Goal: Contribute content: Add original content to the website for others to see

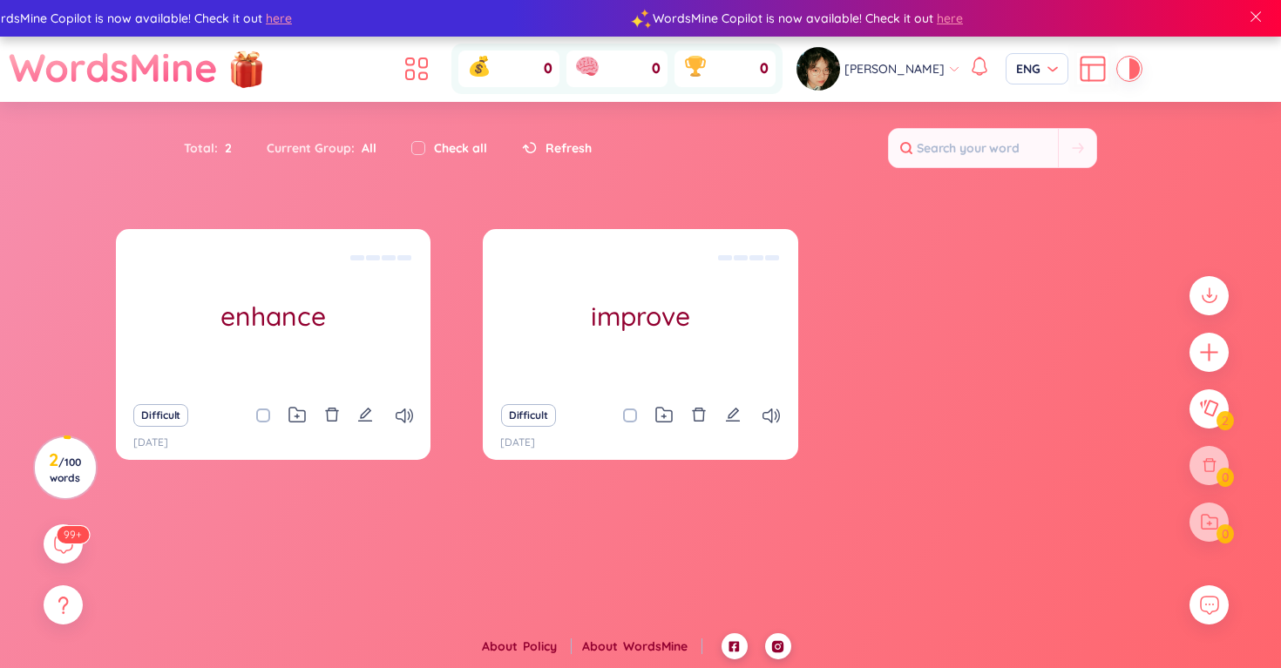
click at [314, 151] on div "Current Group : All" at bounding box center [321, 148] width 145 height 37
click at [416, 149] on input "checkbox" at bounding box center [418, 148] width 14 height 14
checkbox input "true"
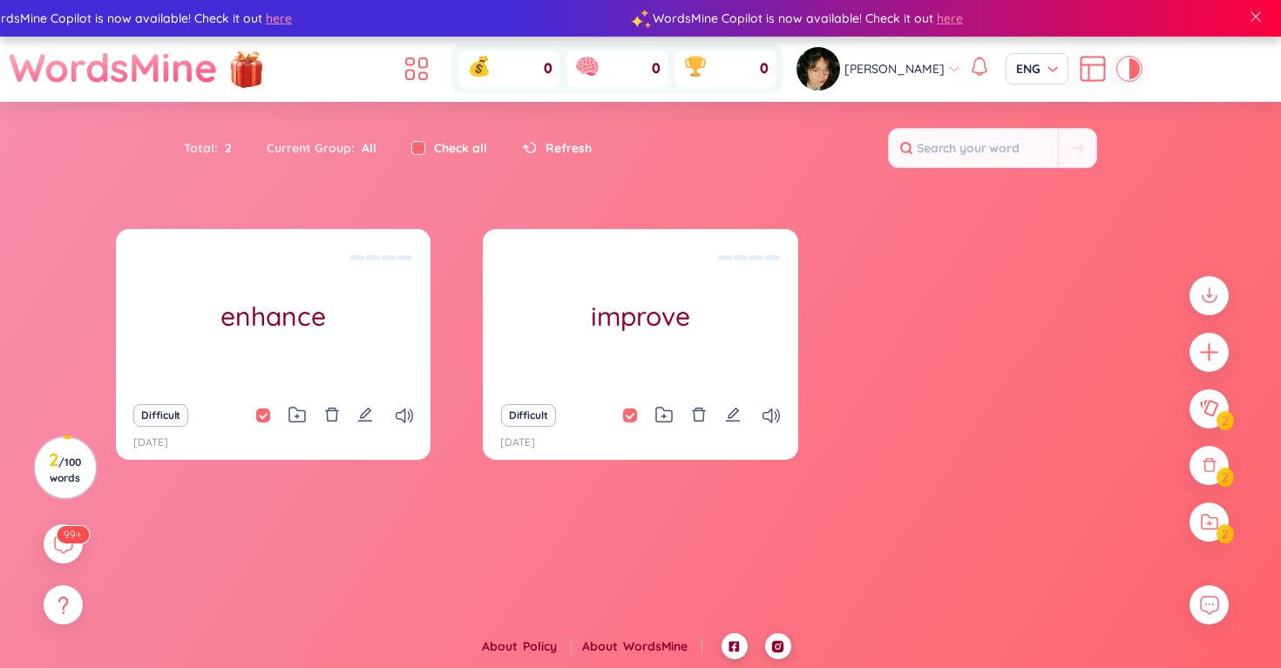
click at [416, 149] on input "checkbox" at bounding box center [418, 148] width 14 height 14
checkbox input "false"
click at [227, 75] on img at bounding box center [246, 67] width 52 height 69
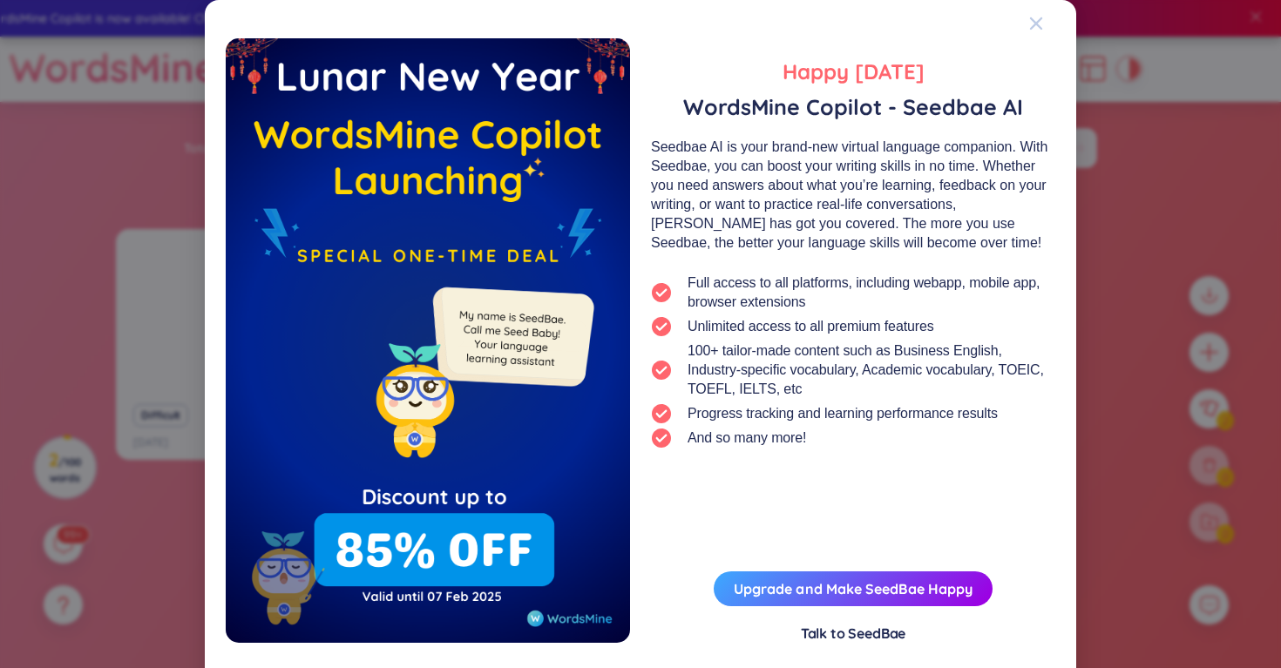
click at [1040, 29] on icon "Close" at bounding box center [1036, 23] width 12 height 12
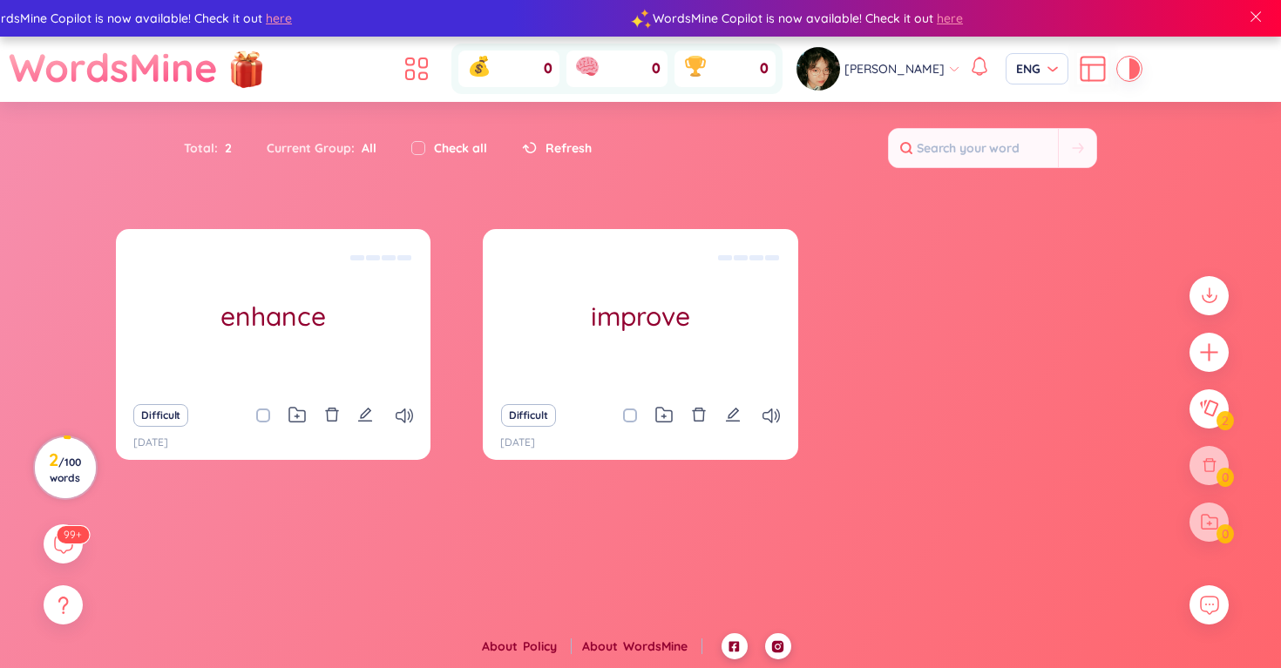
click at [63, 474] on span "/ 100 words" at bounding box center [65, 470] width 31 height 29
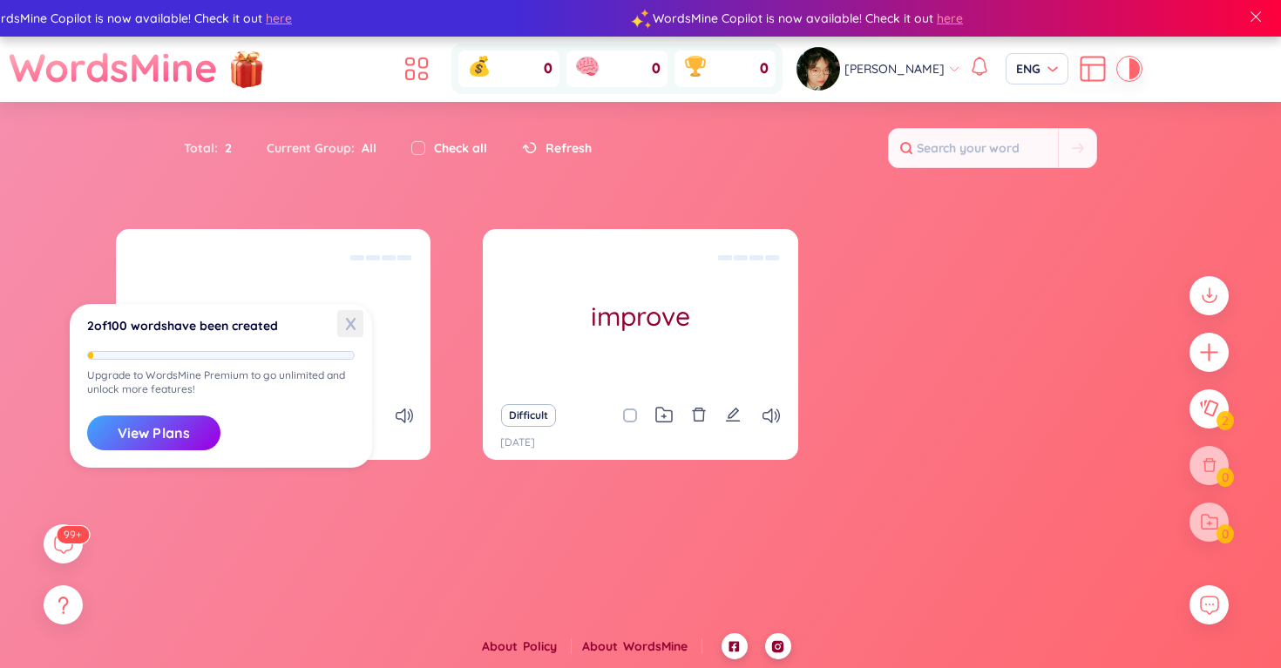
click at [347, 327] on span "X" at bounding box center [350, 323] width 26 height 27
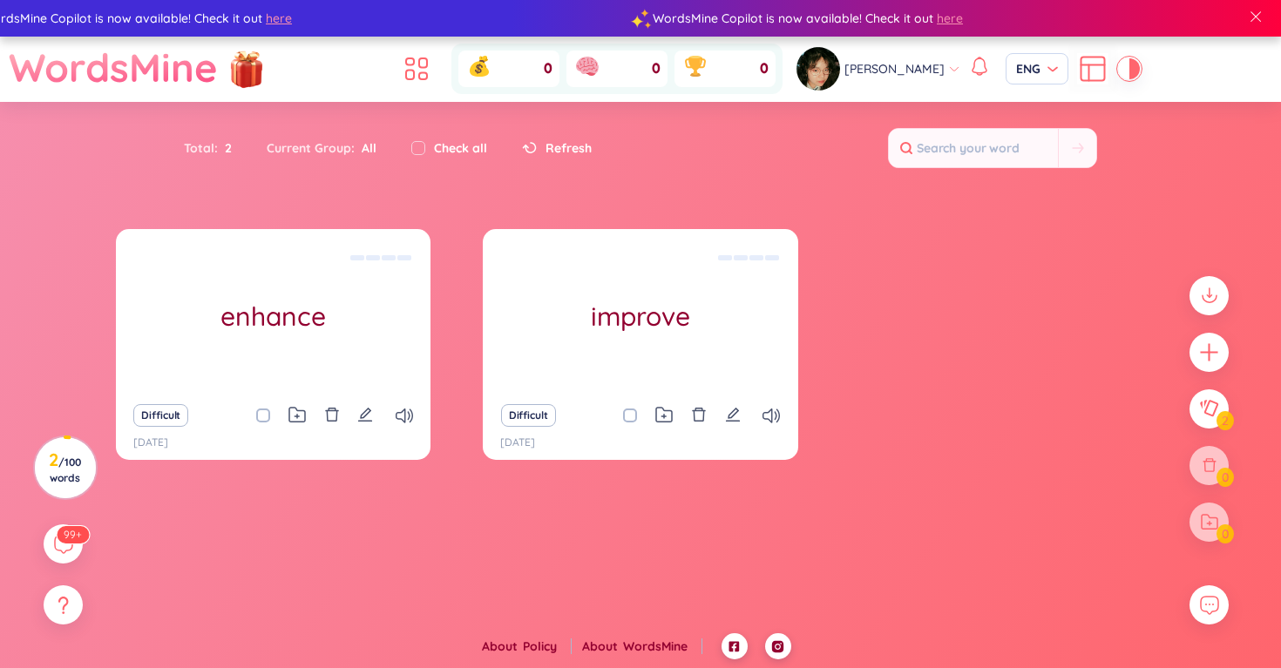
click at [806, 74] on img at bounding box center [818, 69] width 44 height 44
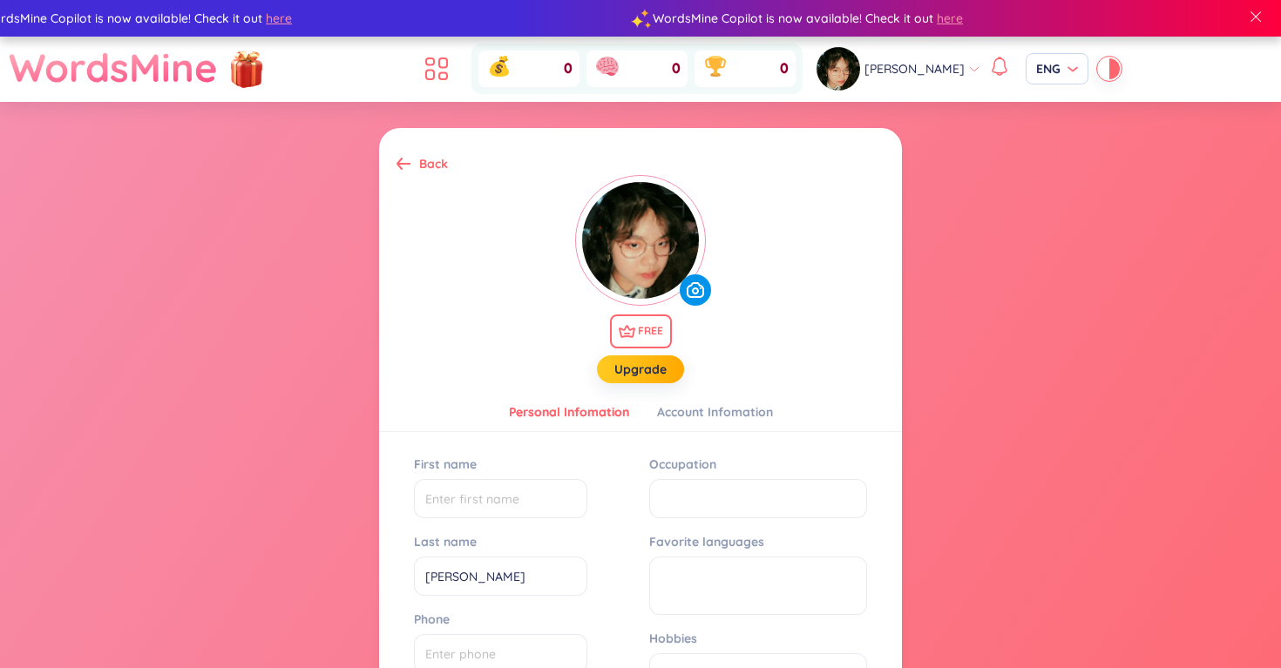
click at [968, 71] on icon at bounding box center [974, 69] width 12 height 12
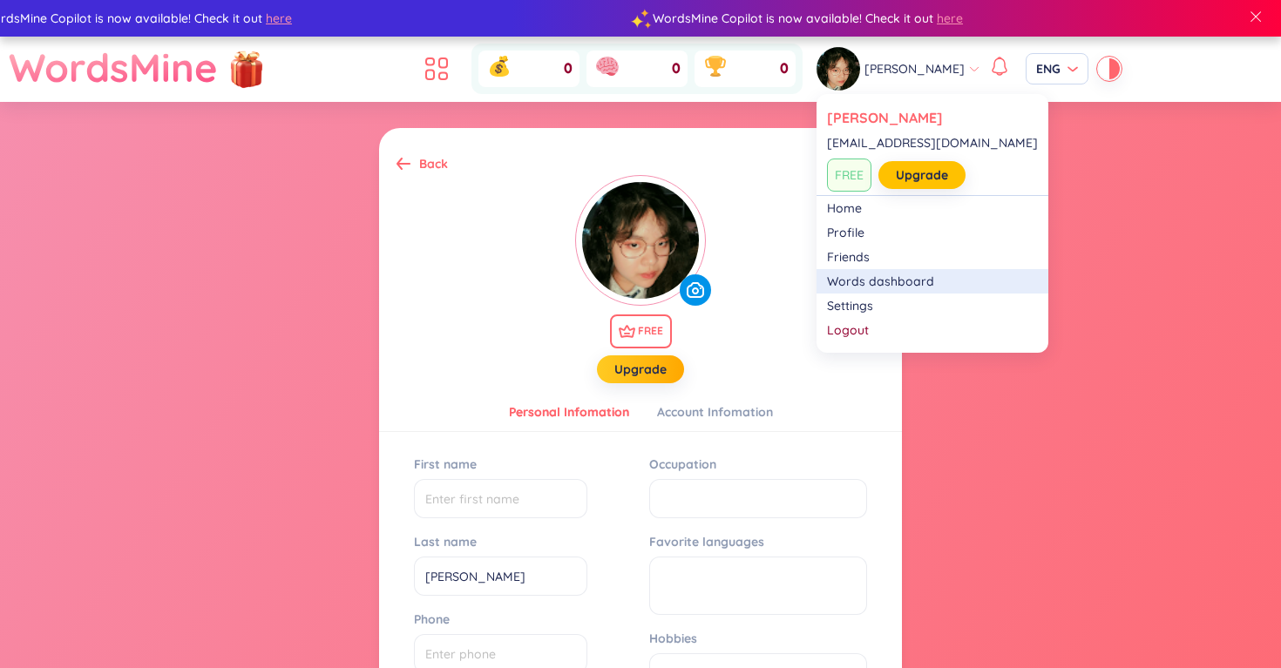
click at [858, 280] on link "Words dashboard" at bounding box center [932, 281] width 211 height 17
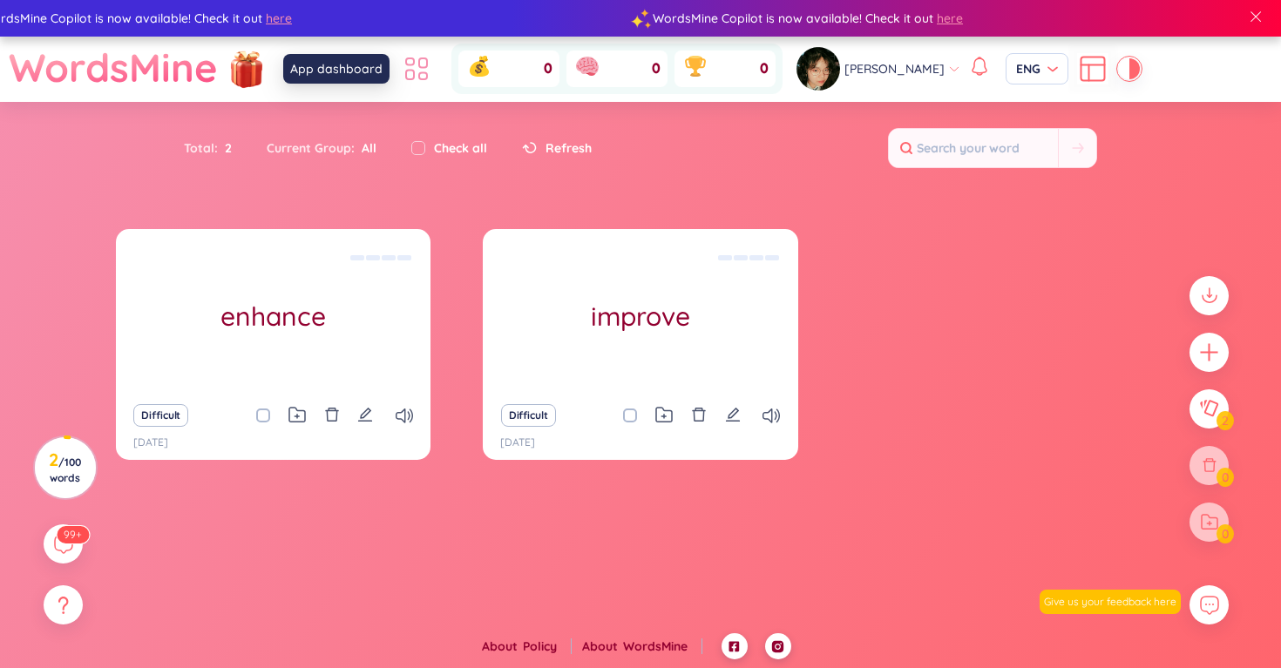
click at [410, 74] on icon at bounding box center [416, 68] width 31 height 31
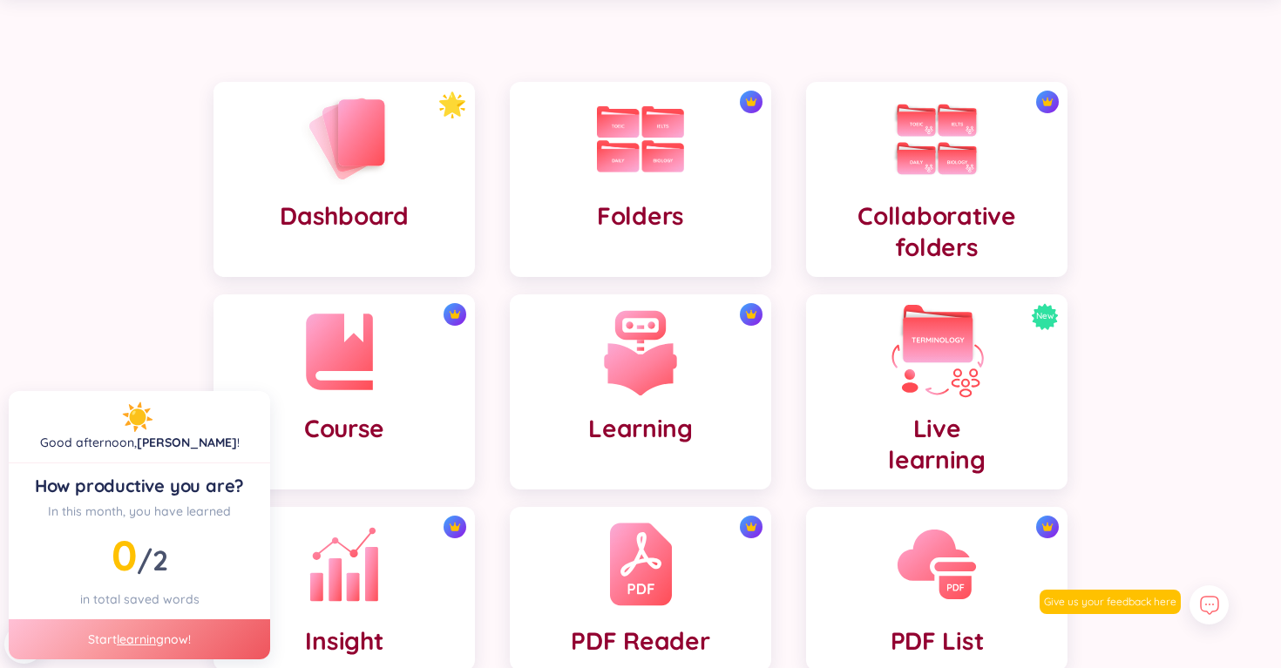
scroll to position [106, 0]
click at [362, 268] on div "Dashboard" at bounding box center [343, 180] width 261 height 195
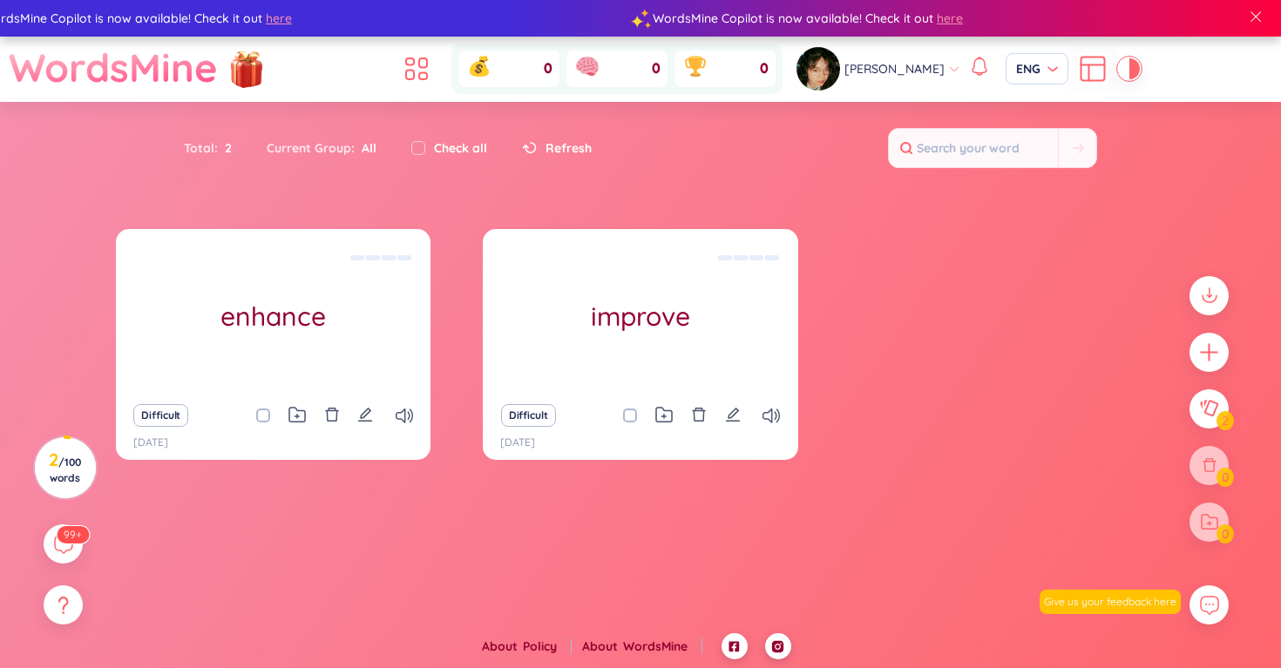
click at [167, 64] on h1 "WordsMine" at bounding box center [113, 68] width 209 height 62
click at [240, 71] on img at bounding box center [246, 67] width 52 height 69
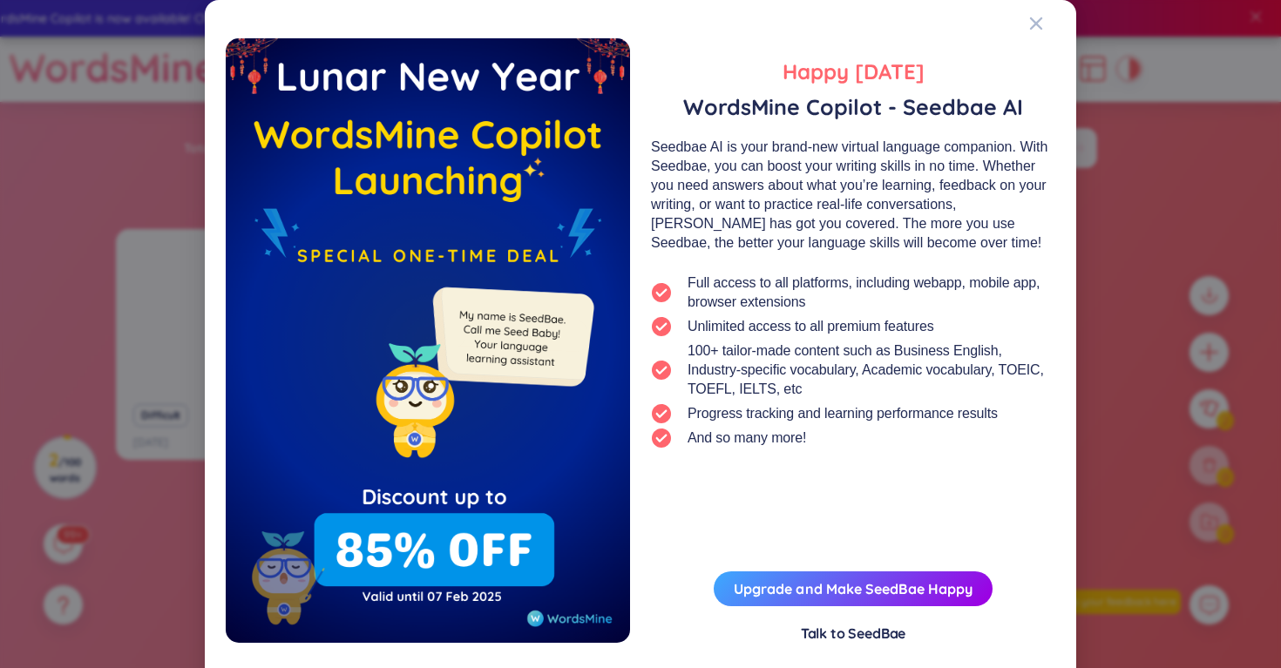
click at [1114, 287] on div "Happy [DATE] WordsMine Copilot - Seedbae AI Seedbae AI is your brand-new virtua…" at bounding box center [640, 334] width 1281 height 668
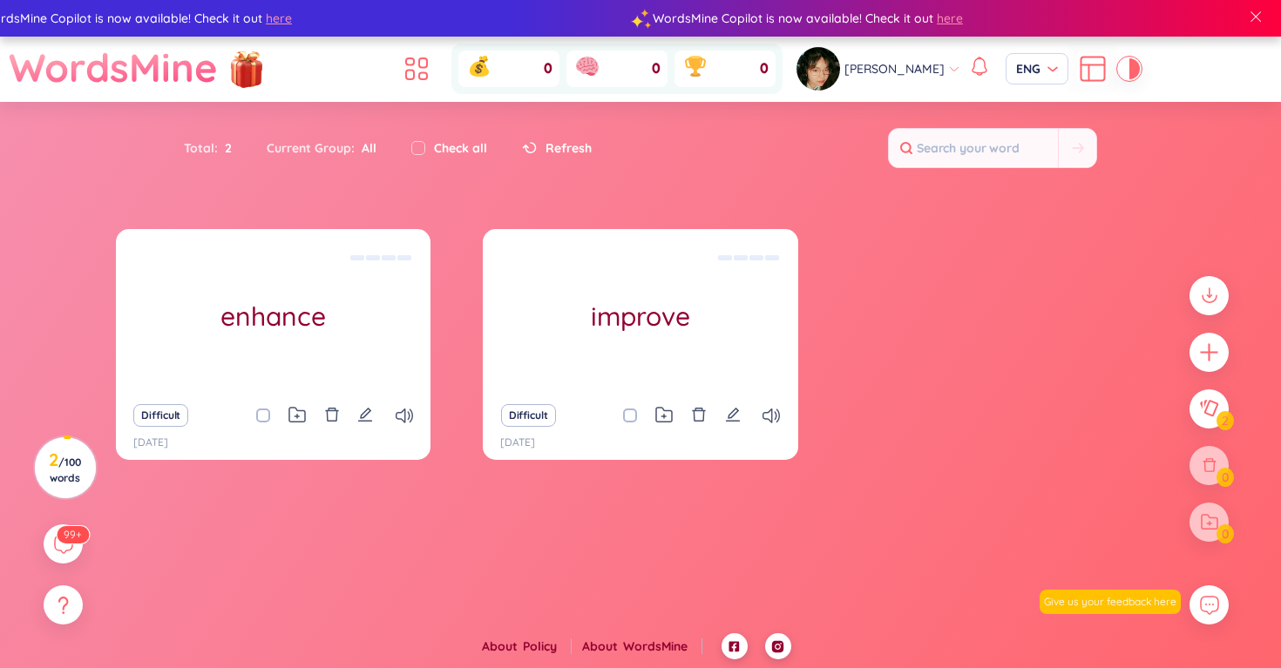
click at [858, 61] on span "[PERSON_NAME]" at bounding box center [894, 68] width 100 height 19
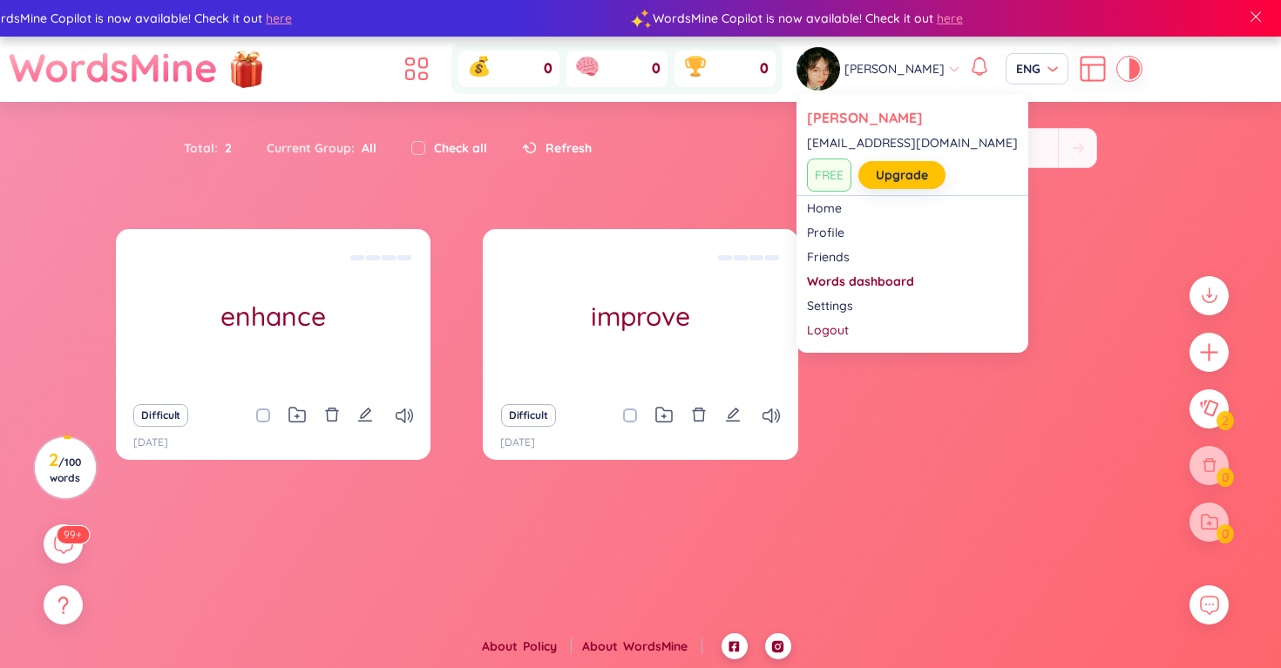
click at [855, 76] on span "[PERSON_NAME]" at bounding box center [894, 68] width 100 height 19
click at [825, 212] on link "Home" at bounding box center [912, 207] width 211 height 17
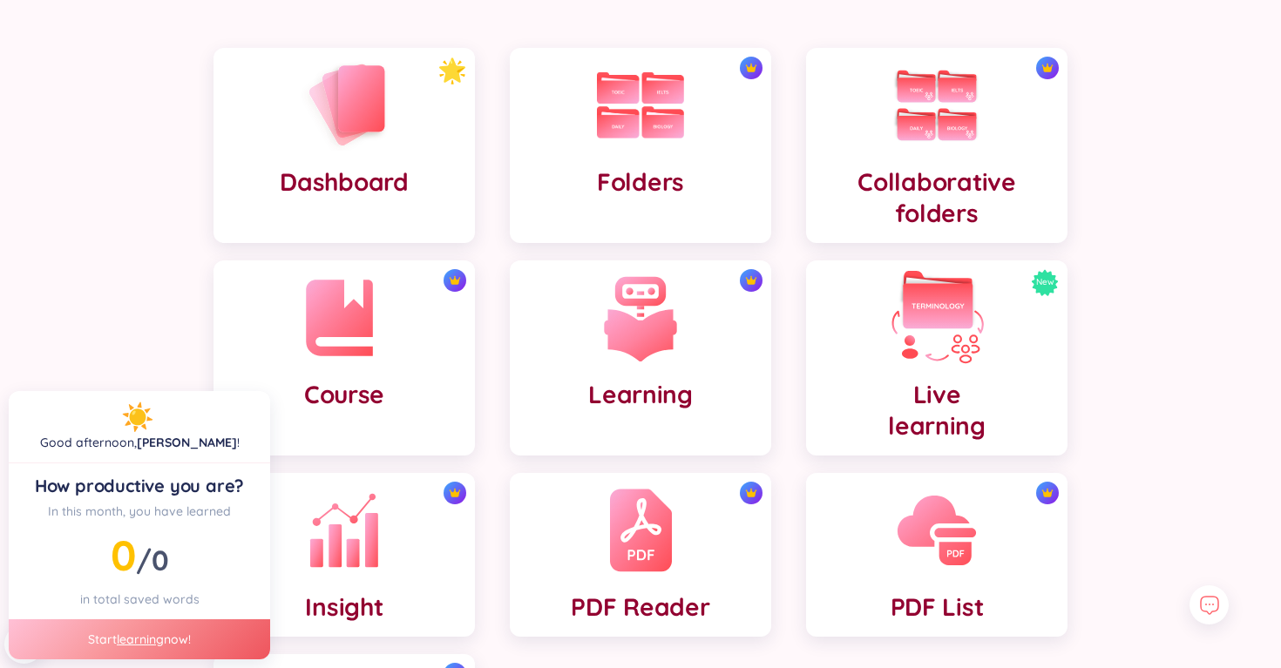
click at [916, 341] on img at bounding box center [937, 318] width 96 height 96
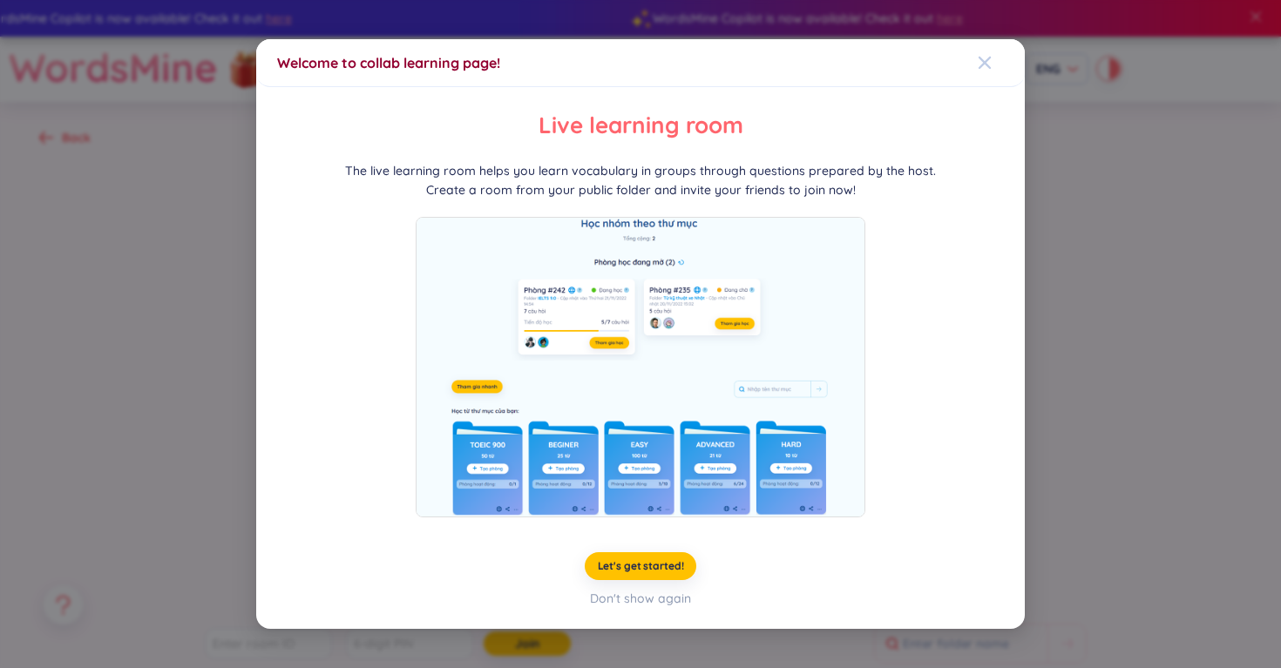
click at [984, 68] on icon "Close" at bounding box center [984, 63] width 14 height 14
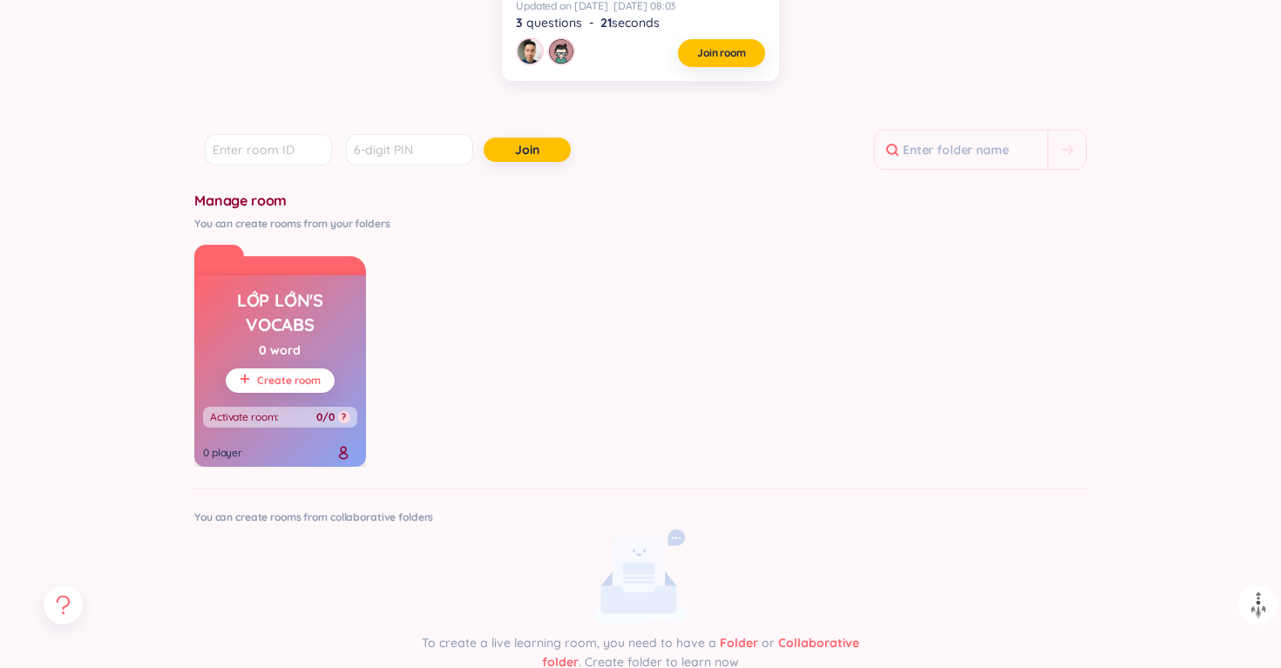
scroll to position [499, 0]
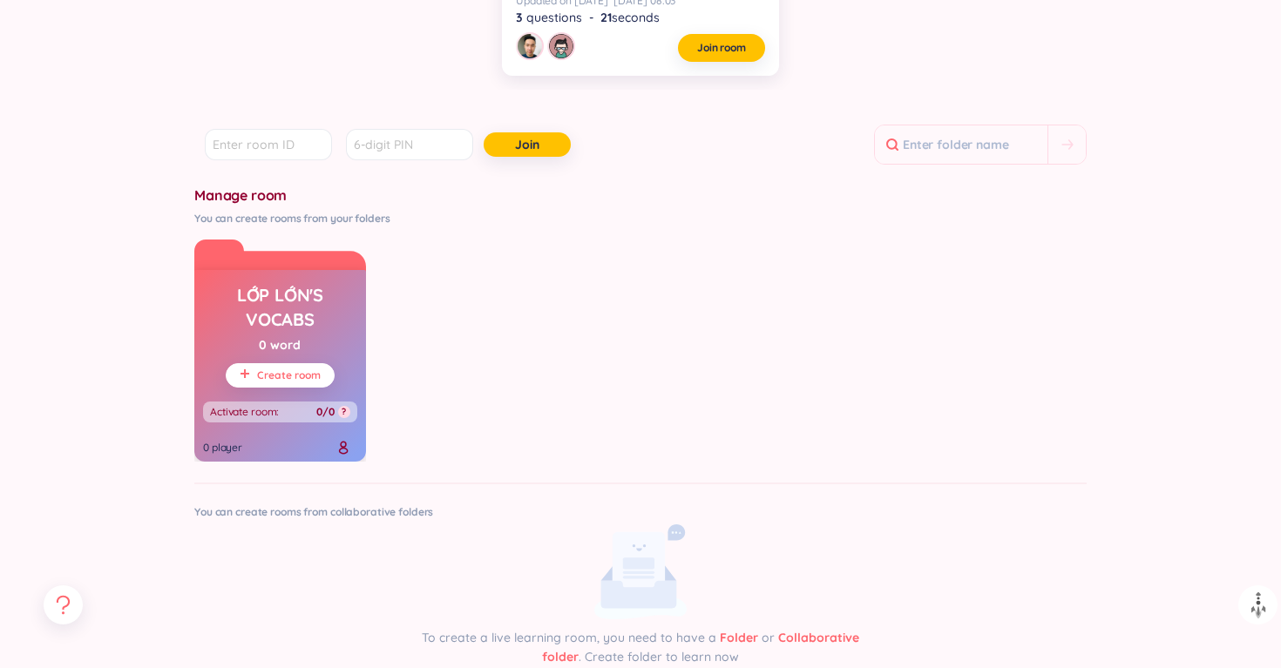
click at [279, 380] on span "Create room" at bounding box center [289, 376] width 64 height 14
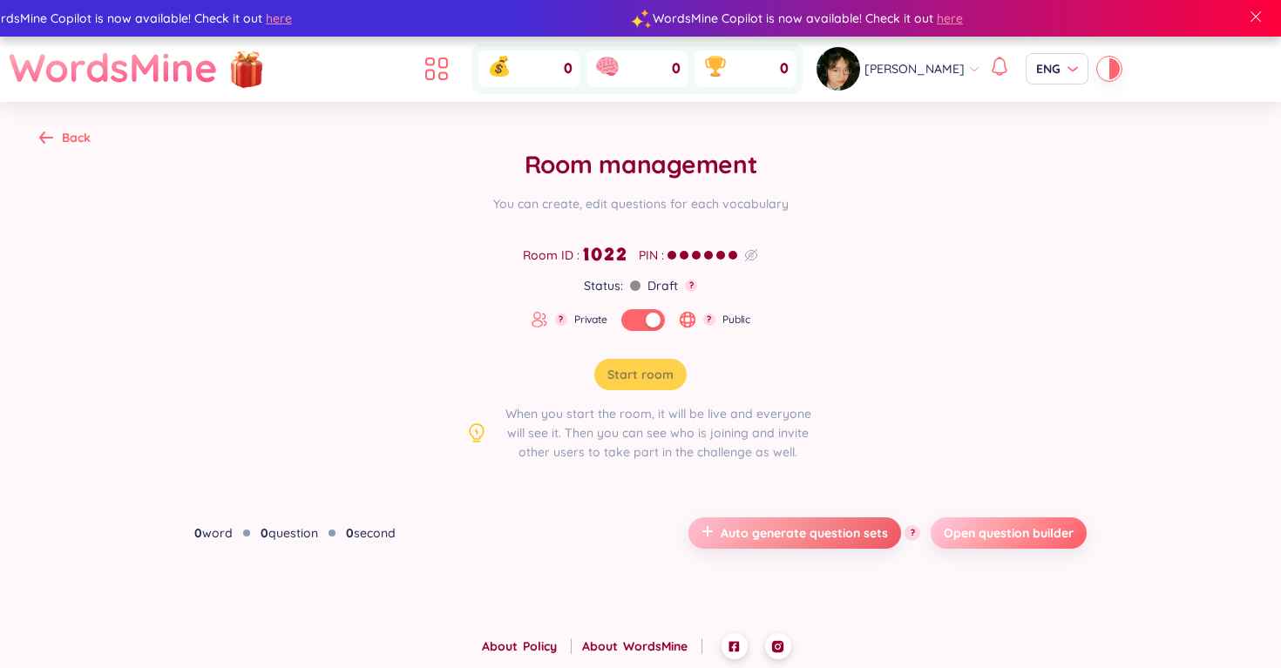
click at [975, 537] on span "Open question builder" at bounding box center [1008, 532] width 130 height 17
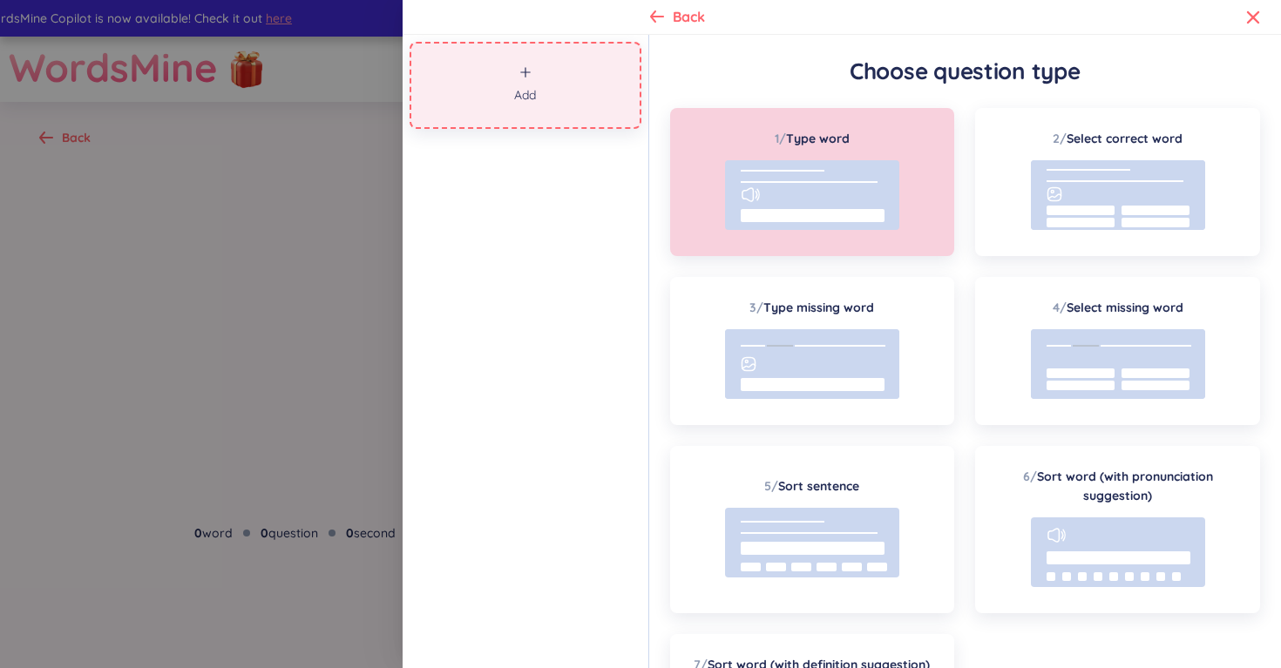
click at [570, 99] on button "Add" at bounding box center [525, 85] width 232 height 87
click at [600, 312] on div "Add" at bounding box center [525, 351] width 247 height 633
click at [755, 193] on icon at bounding box center [755, 195] width 1 height 7
click at [655, 16] on icon at bounding box center [657, 16] width 14 height 12
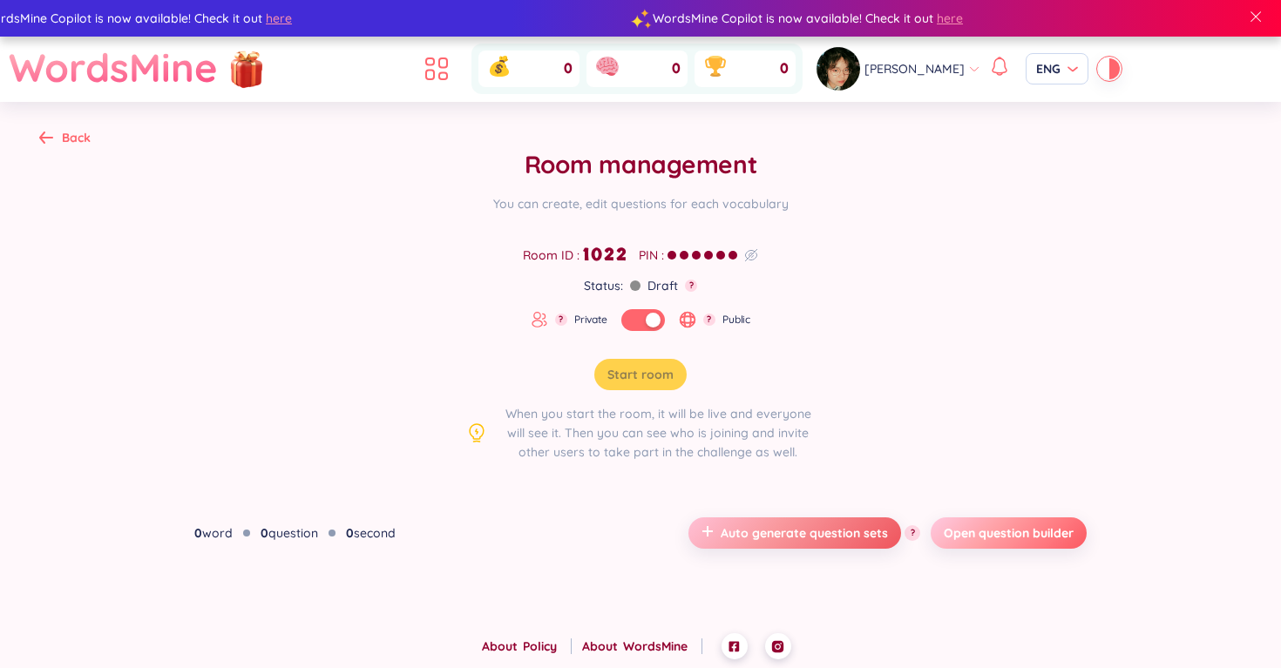
click at [957, 531] on span "Open question builder" at bounding box center [1008, 532] width 130 height 17
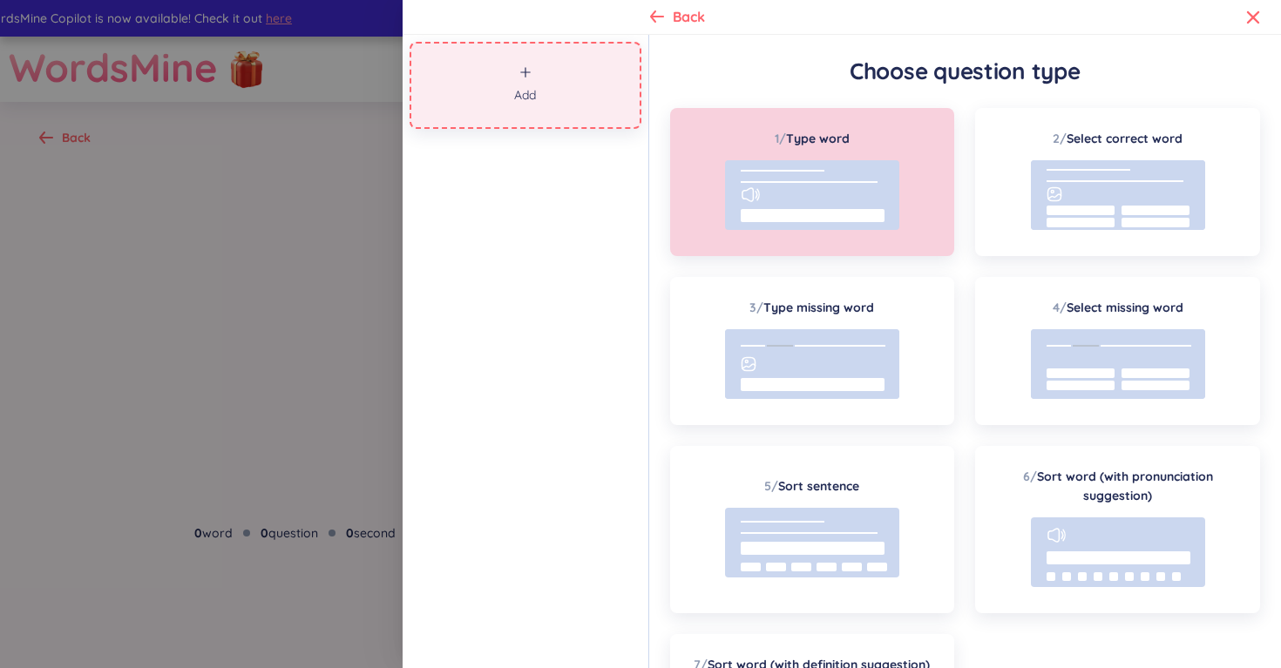
click at [896, 178] on rect at bounding box center [812, 195] width 174 height 70
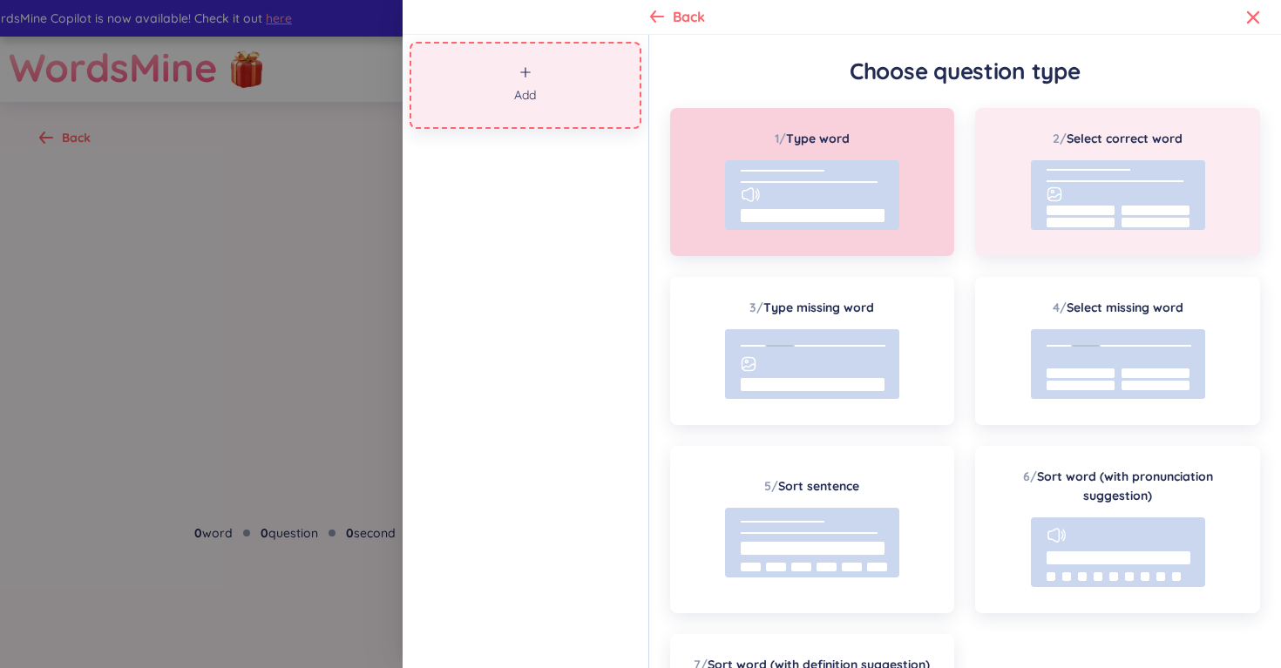
click at [1086, 185] on rect at bounding box center [1118, 195] width 174 height 70
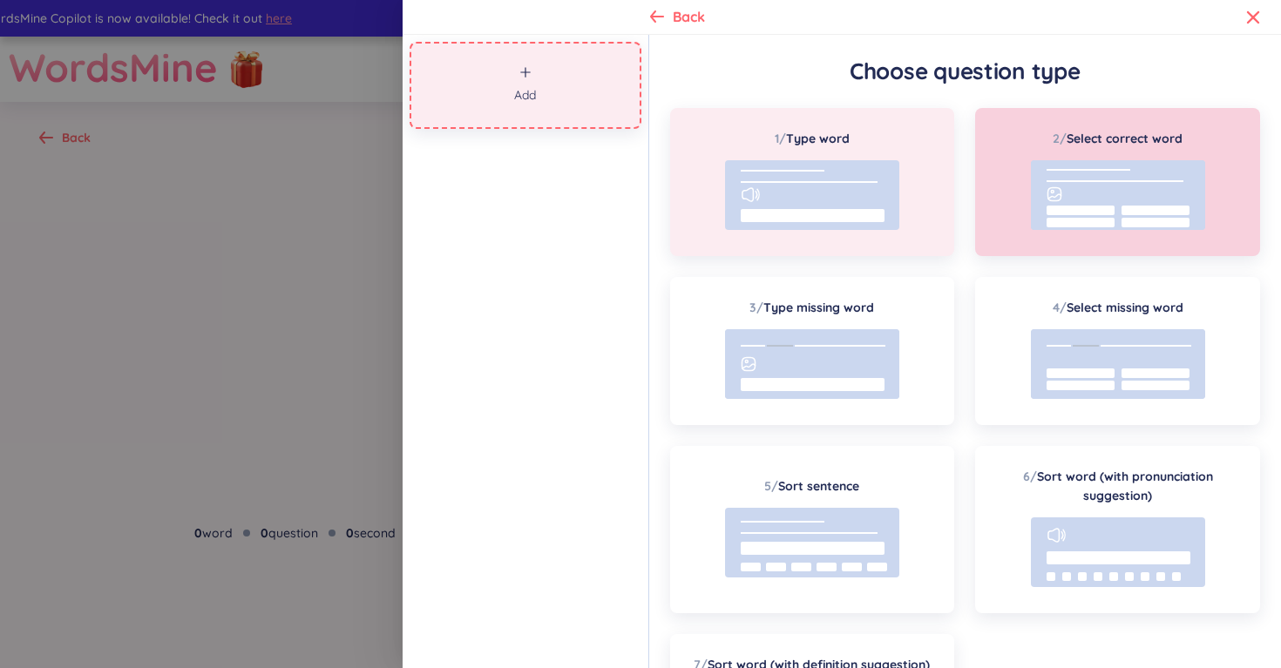
click at [762, 179] on rect at bounding box center [812, 195] width 174 height 70
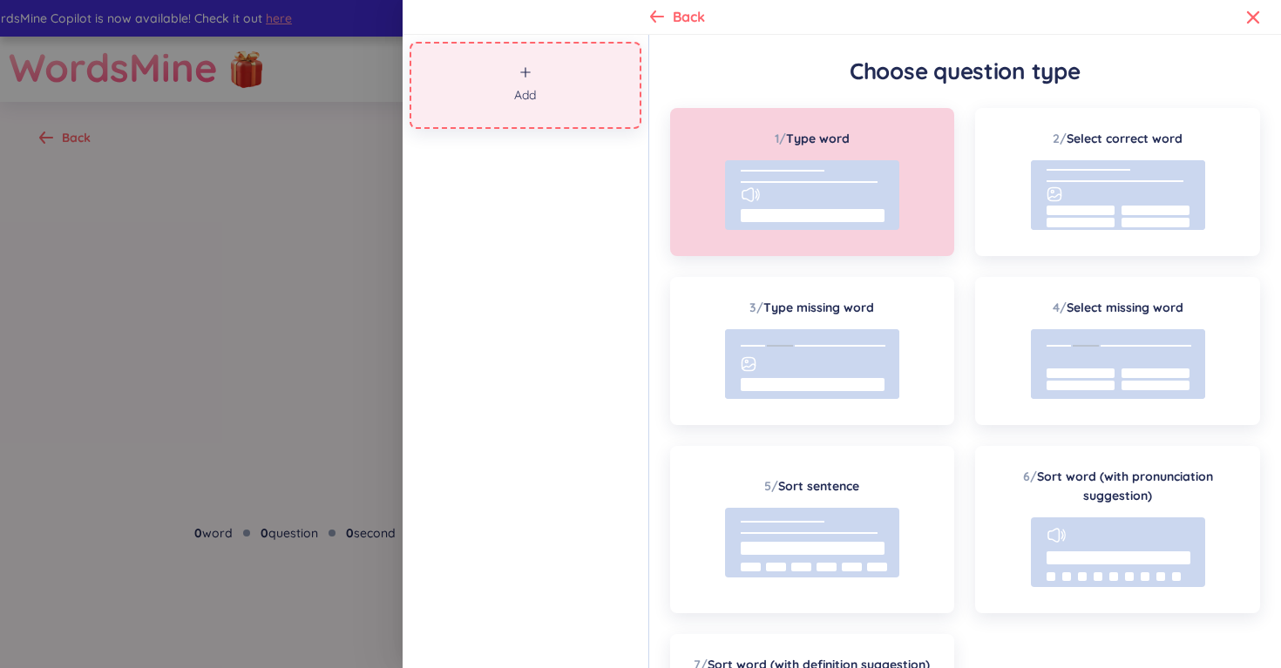
click at [533, 57] on button "Add" at bounding box center [525, 85] width 232 height 87
click at [502, 105] on button "Add" at bounding box center [525, 85] width 232 height 87
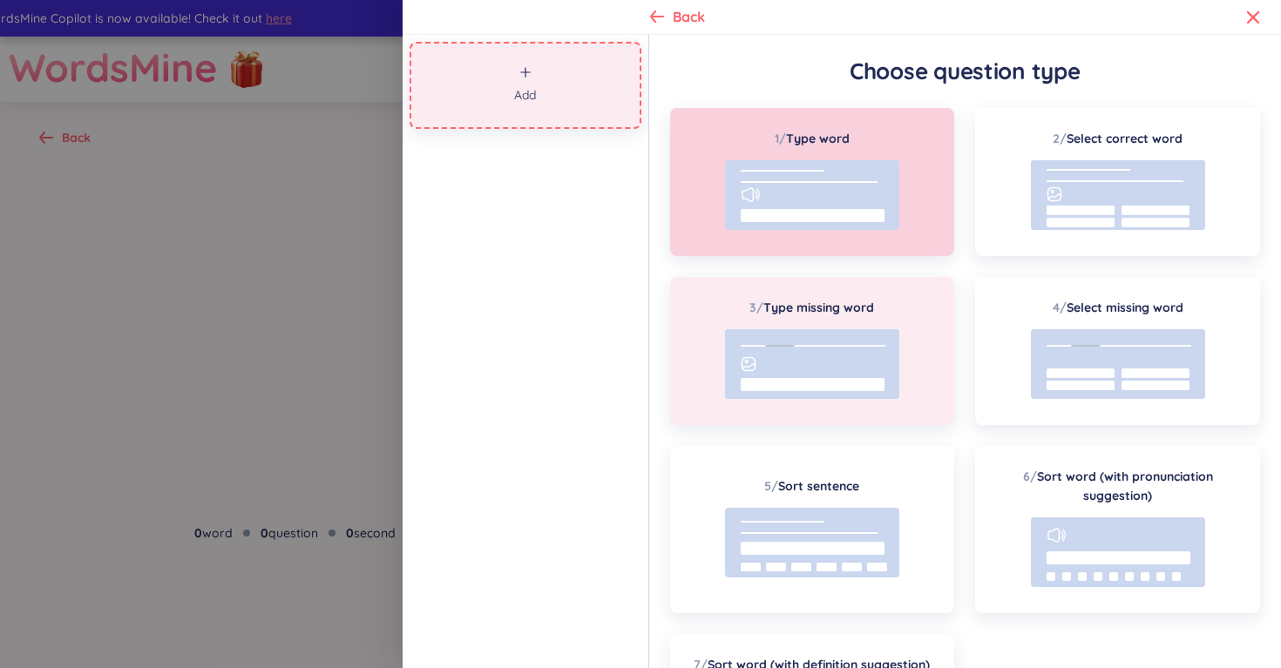
scroll to position [166, 0]
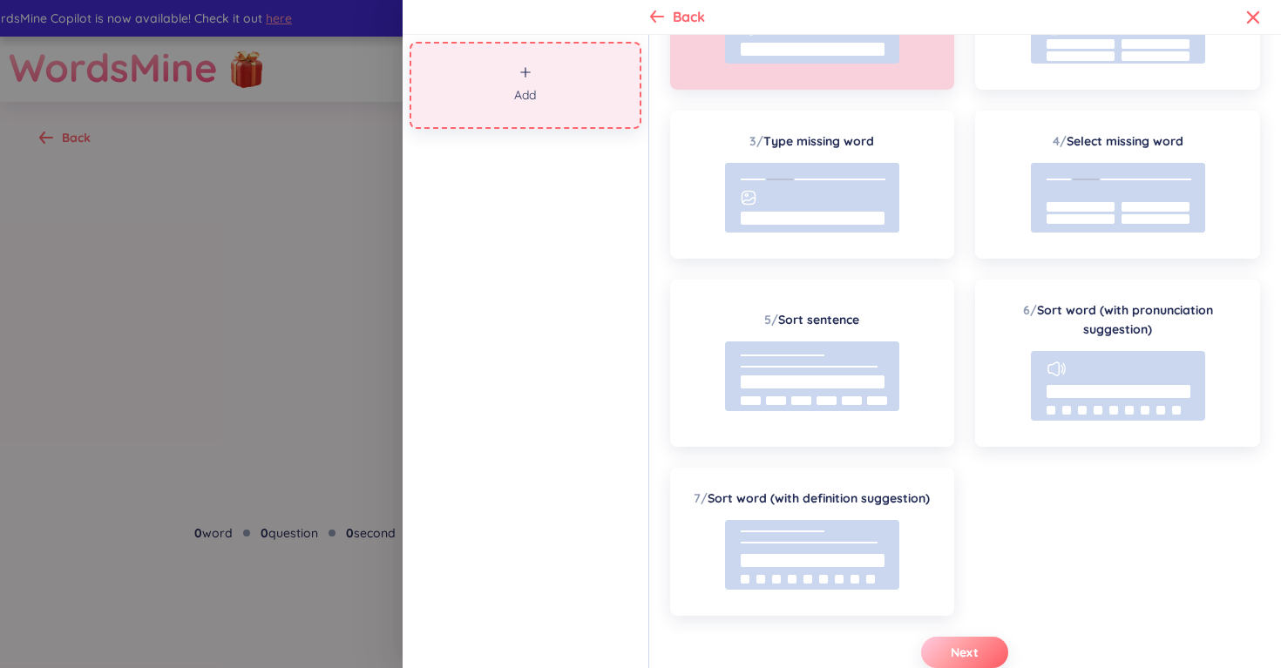
click at [972, 656] on span "Next" at bounding box center [964, 652] width 28 height 17
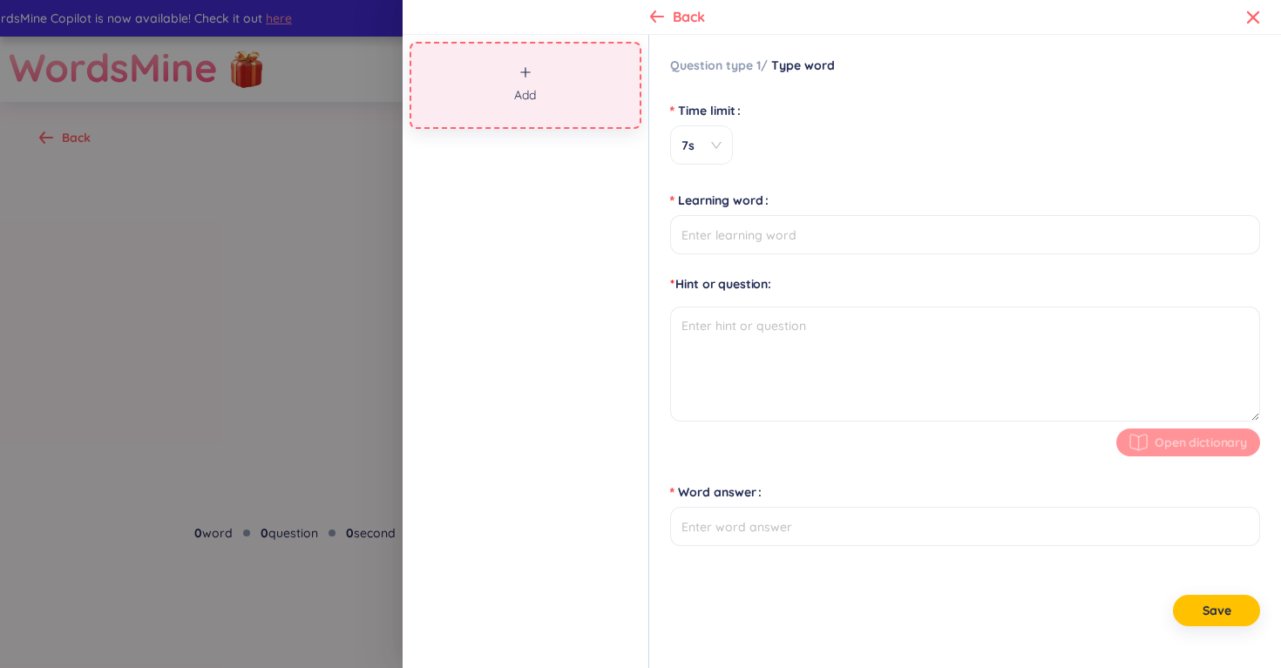
click at [713, 124] on label "Time limit" at bounding box center [709, 111] width 78 height 28
click at [710, 126] on input "Time limit" at bounding box center [695, 145] width 30 height 39
click at [713, 140] on span "7s" at bounding box center [701, 145] width 40 height 17
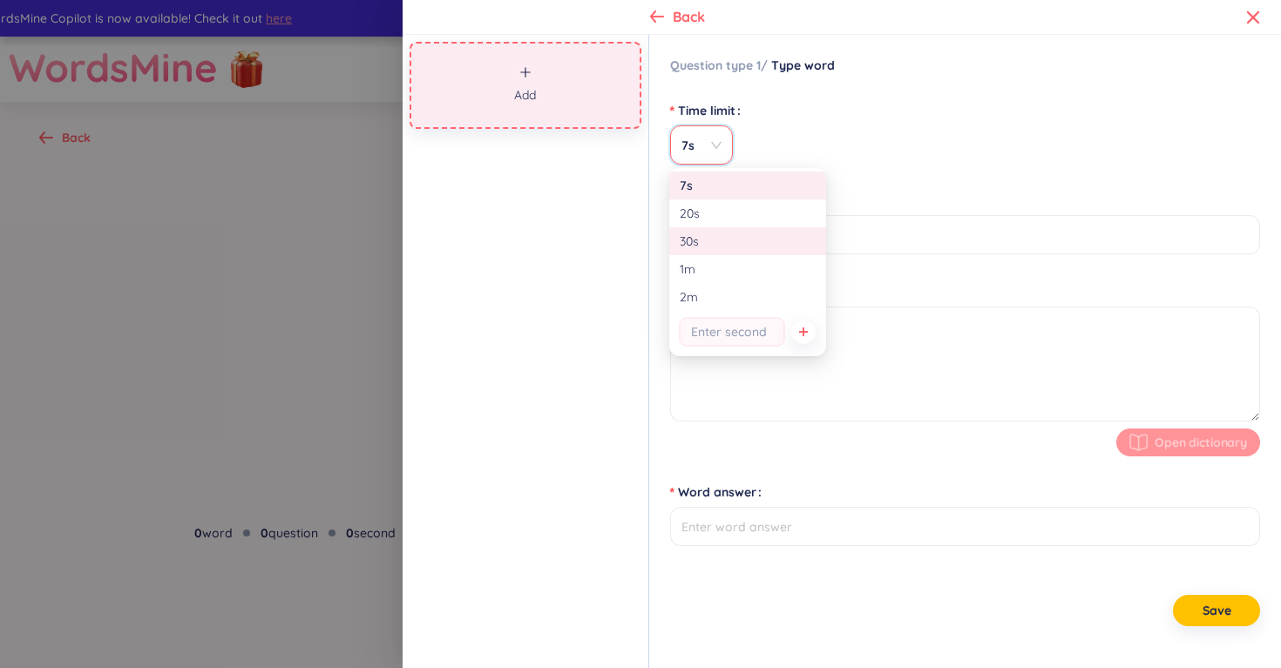
click at [707, 240] on div "30s" at bounding box center [748, 241] width 136 height 19
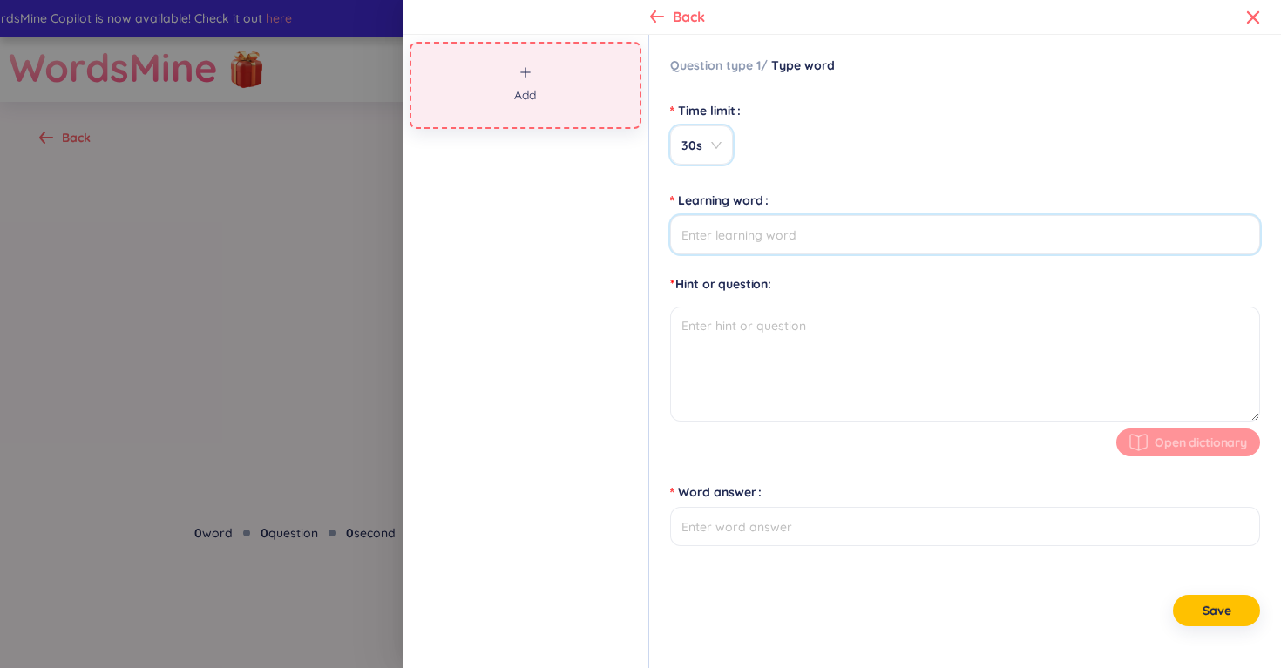
click at [753, 240] on input "Learning word" at bounding box center [965, 234] width 590 height 39
type input "improve"
click at [779, 326] on textarea at bounding box center [965, 364] width 590 height 115
type input "improve"
type textarea "("
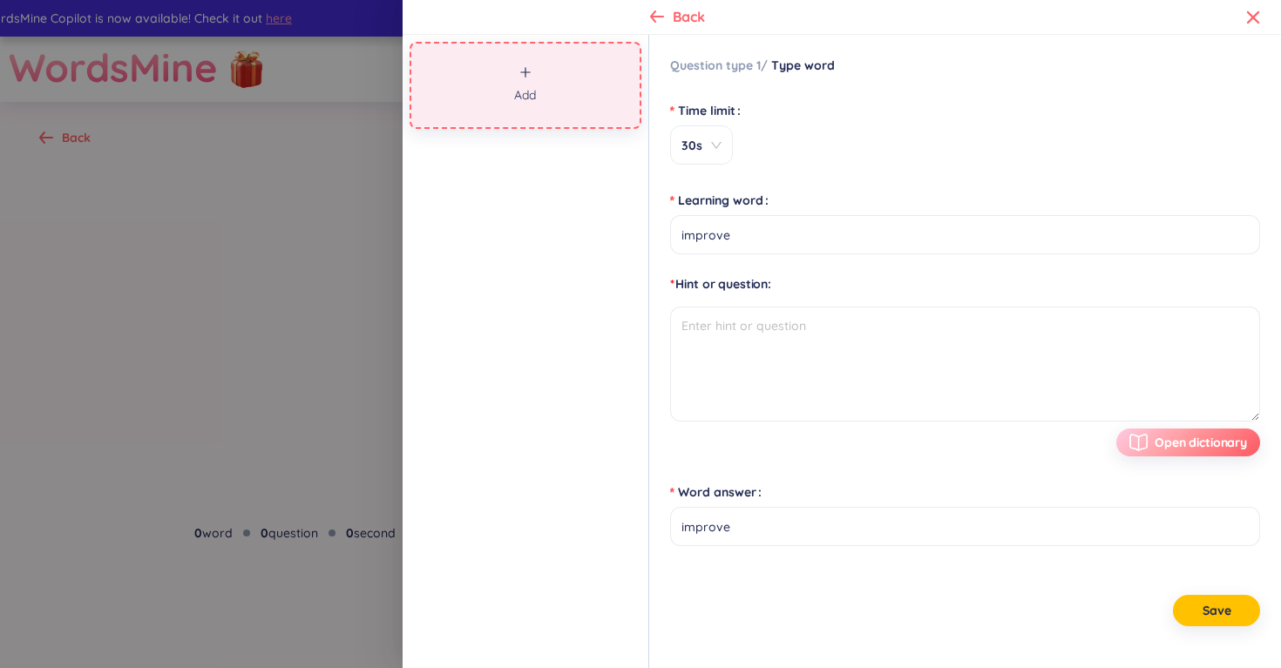
click at [1164, 455] on button "Open dictionary" at bounding box center [1188, 443] width 144 height 28
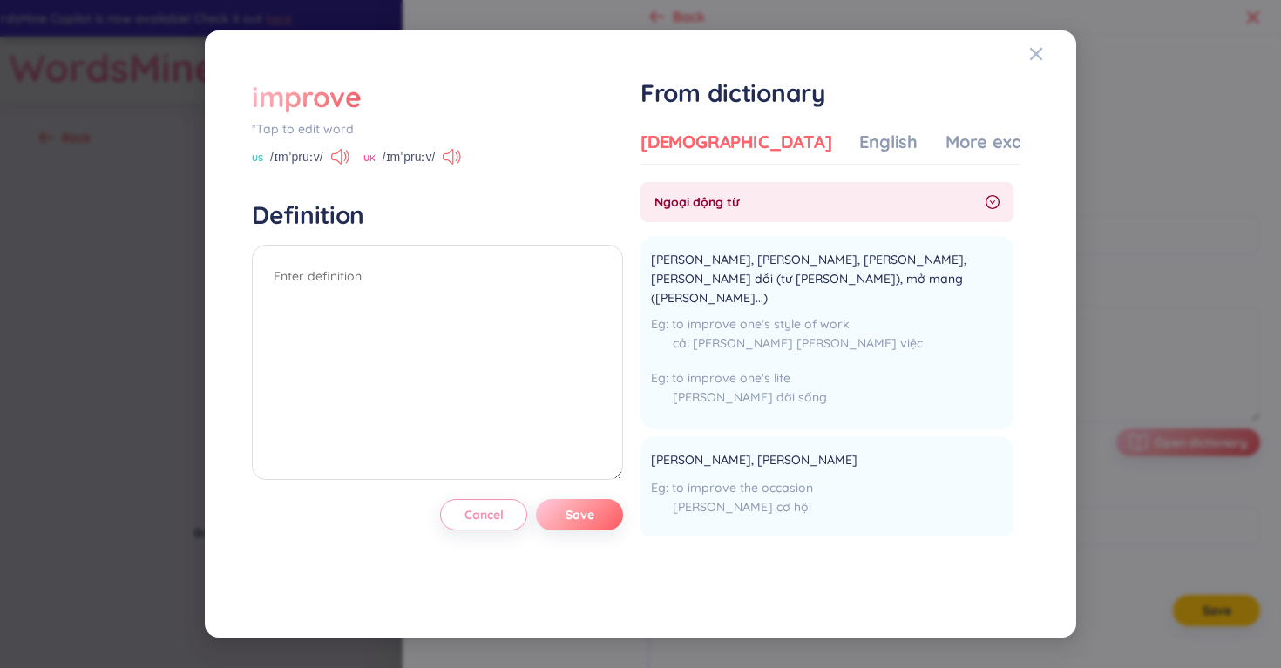
click at [592, 511] on span "Save" at bounding box center [579, 514] width 29 height 17
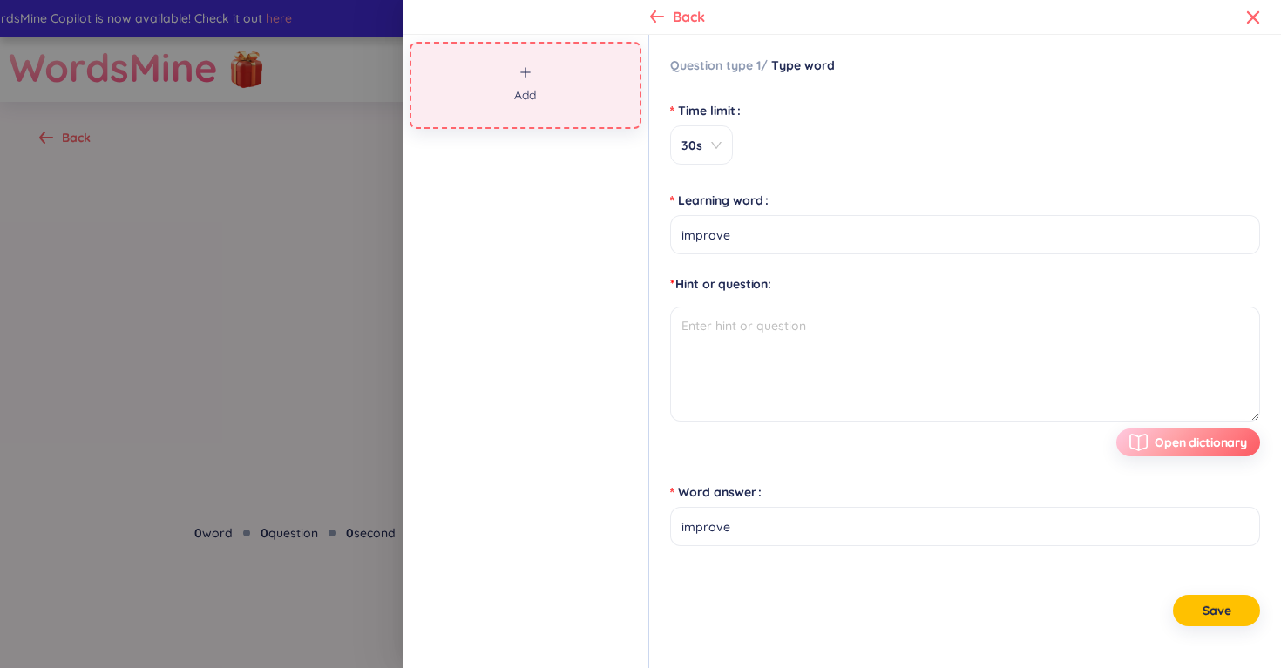
click at [1153, 439] on div "button" at bounding box center [1141, 442] width 25 height 17
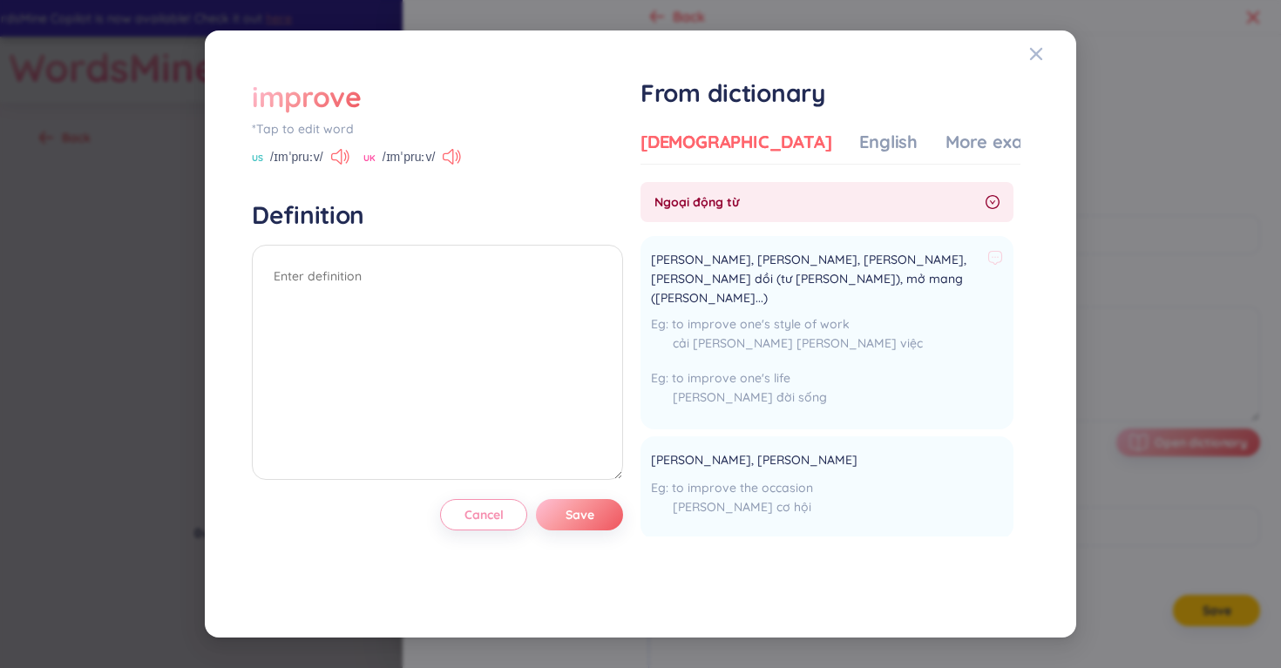
click at [806, 281] on span "[PERSON_NAME], [PERSON_NAME], [PERSON_NAME], [PERSON_NAME] dồi (tư [PERSON_NAME…" at bounding box center [815, 278] width 329 height 57
click at [1031, 58] on icon "Close" at bounding box center [1036, 54] width 12 height 12
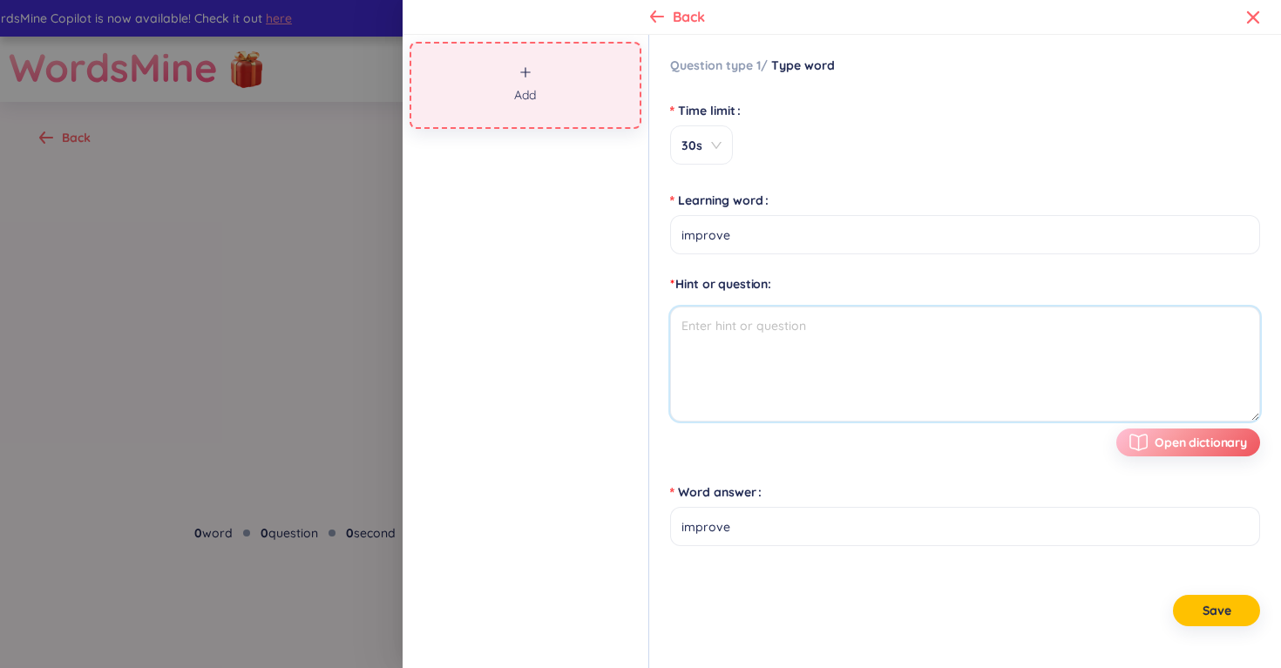
click at [783, 320] on textarea at bounding box center [965, 364] width 590 height 115
type textarea "c"
type textarea "[PERSON_NAME]"
click at [1226, 615] on span "Save" at bounding box center [1216, 610] width 29 height 17
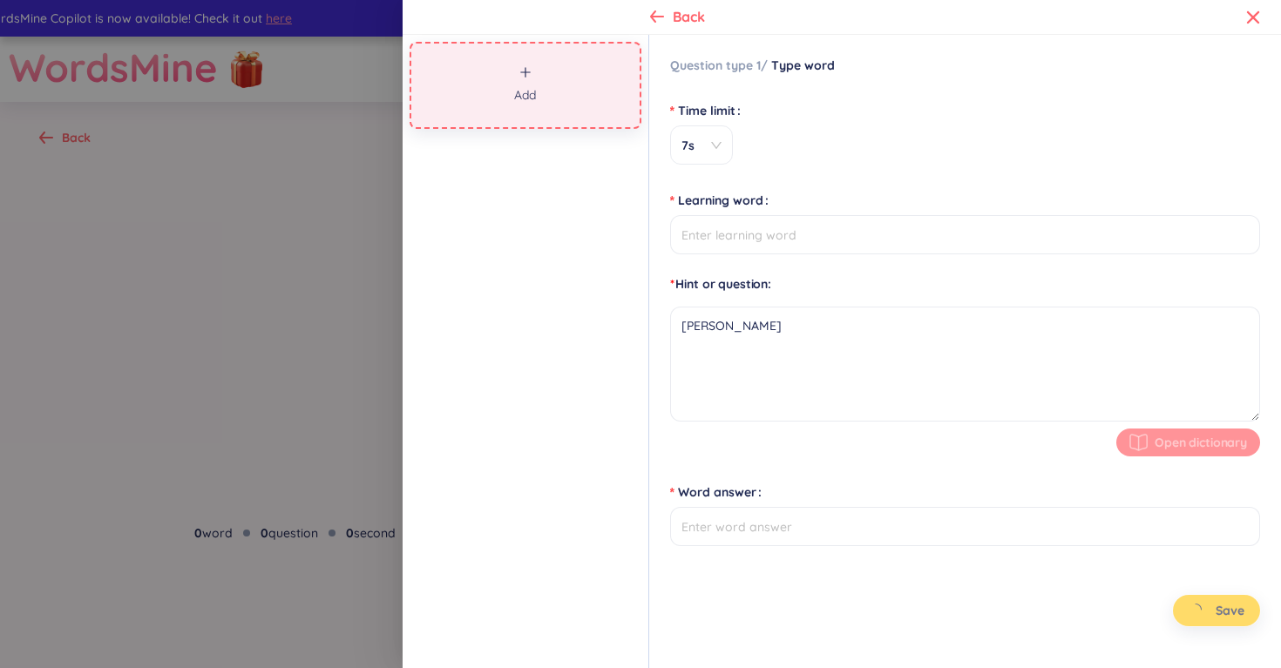
type input "improve"
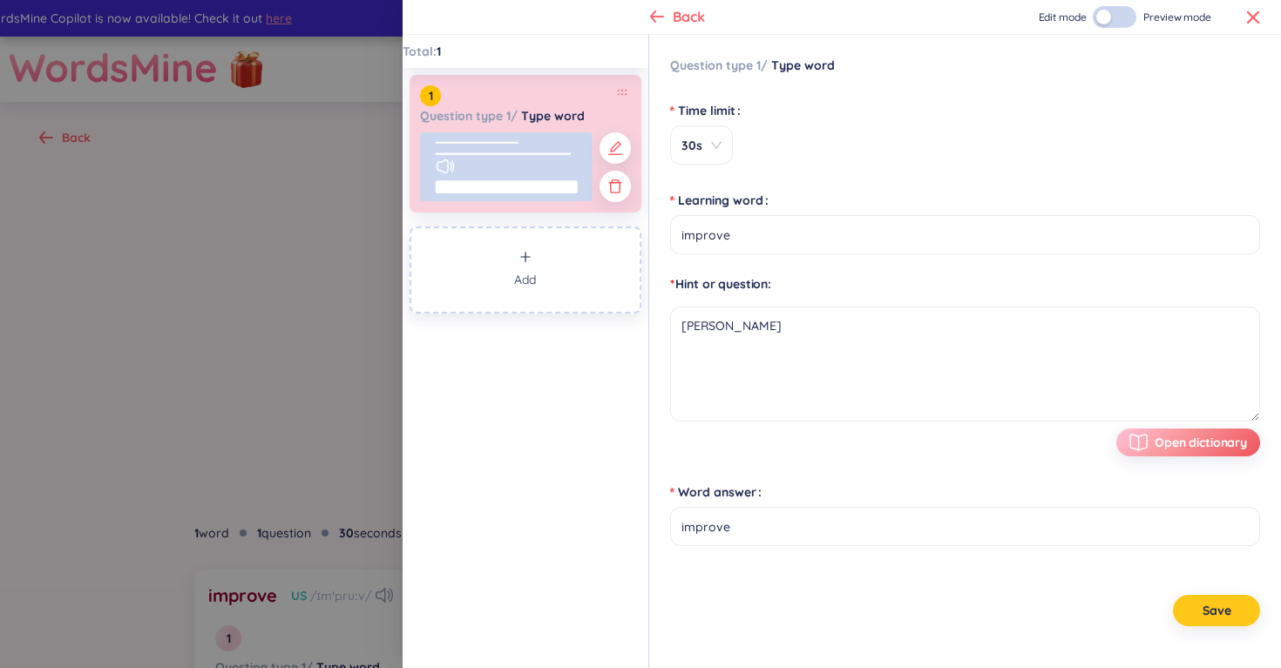
click at [622, 91] on icon at bounding box center [622, 92] width 10 height 7
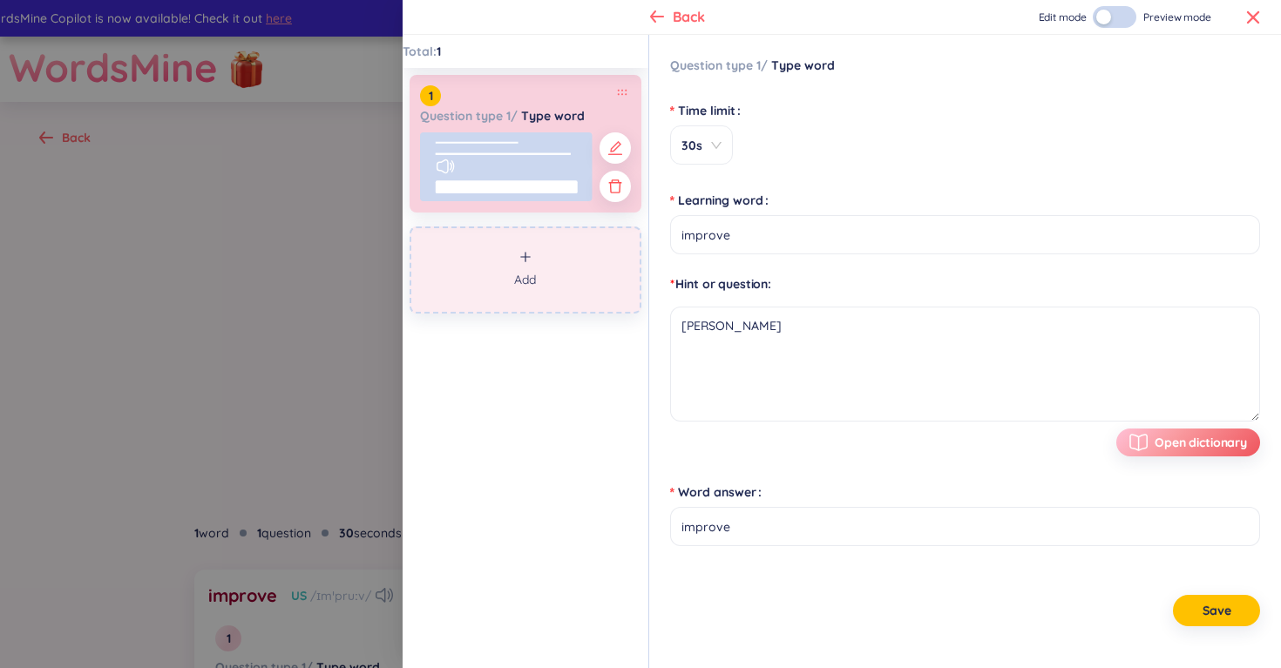
click at [563, 274] on button "Add" at bounding box center [525, 270] width 232 height 87
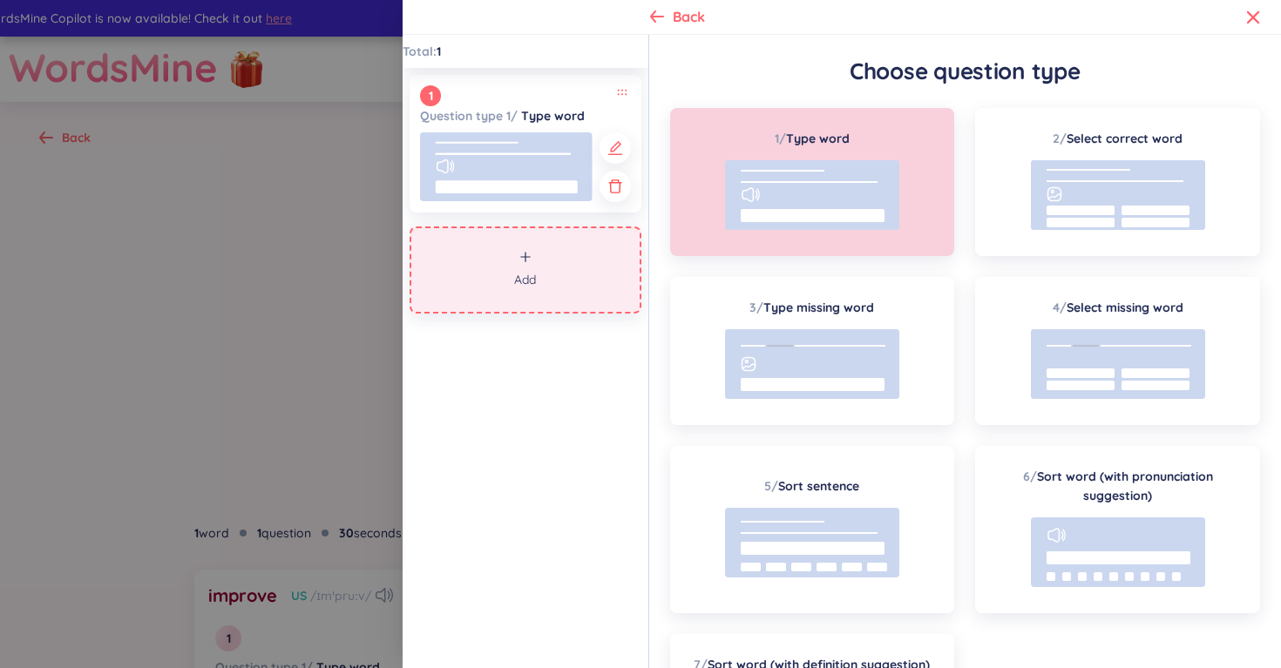
click at [811, 213] on rect at bounding box center [812, 215] width 144 height 13
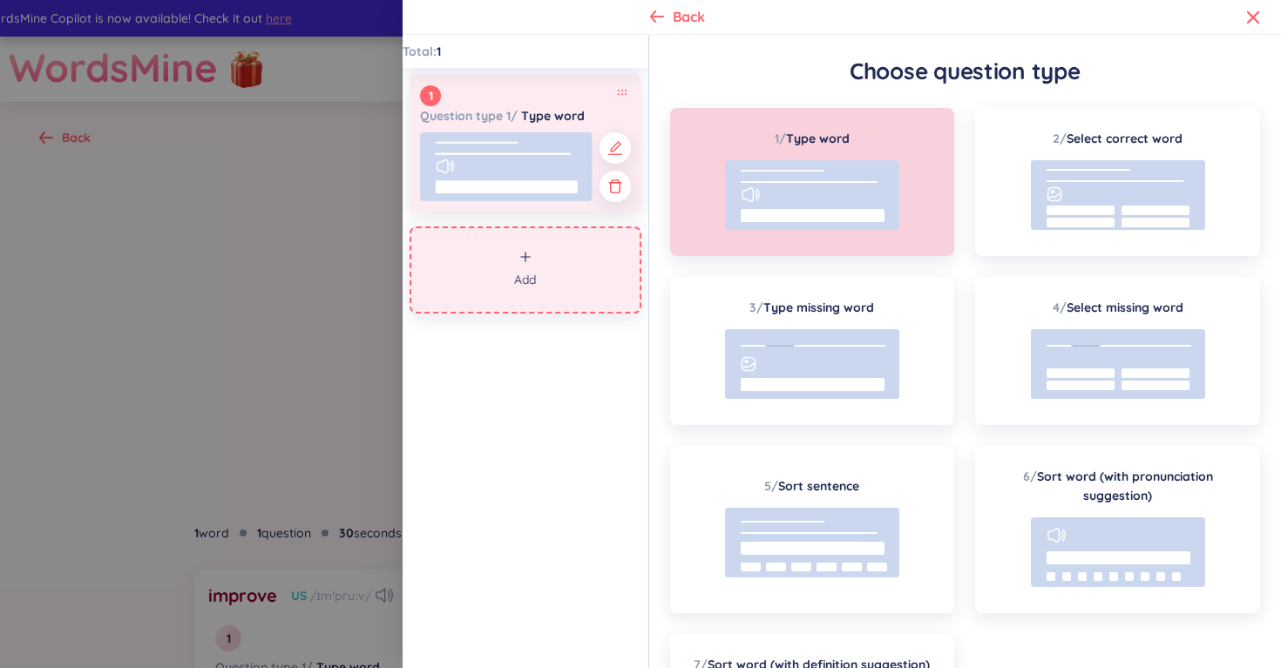
click at [618, 98] on div "1 Question type 1 / Type word" at bounding box center [525, 105] width 211 height 40
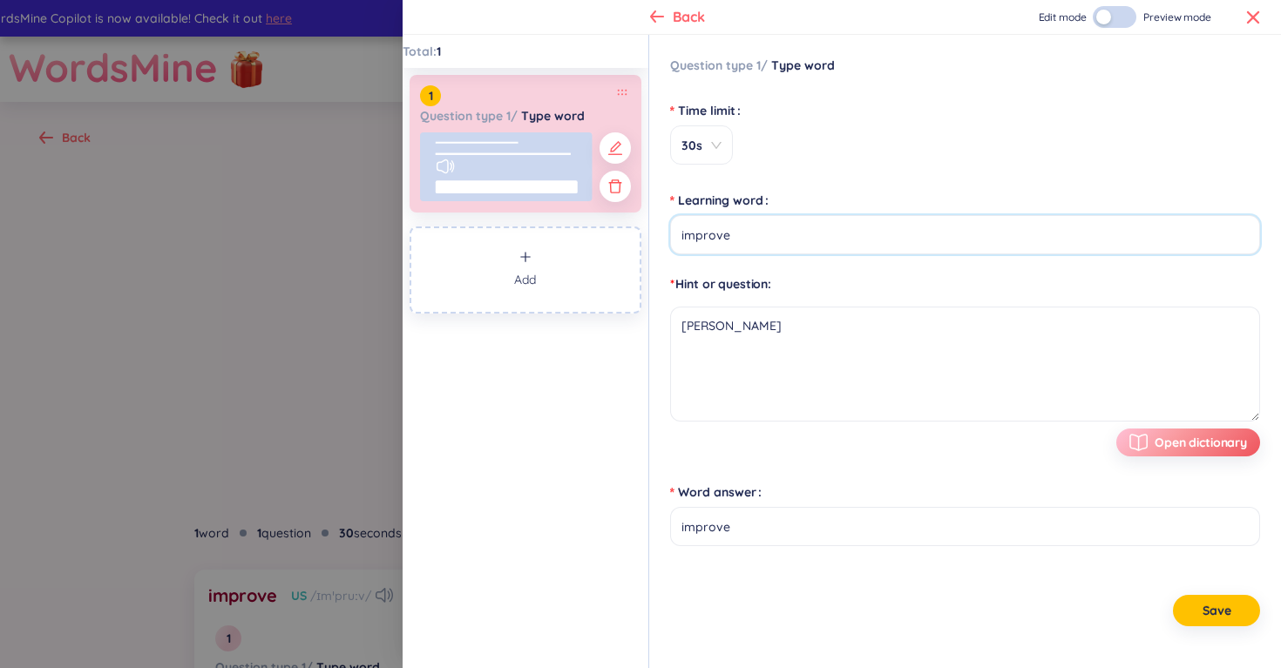
click at [747, 234] on input "improve" at bounding box center [965, 234] width 590 height 39
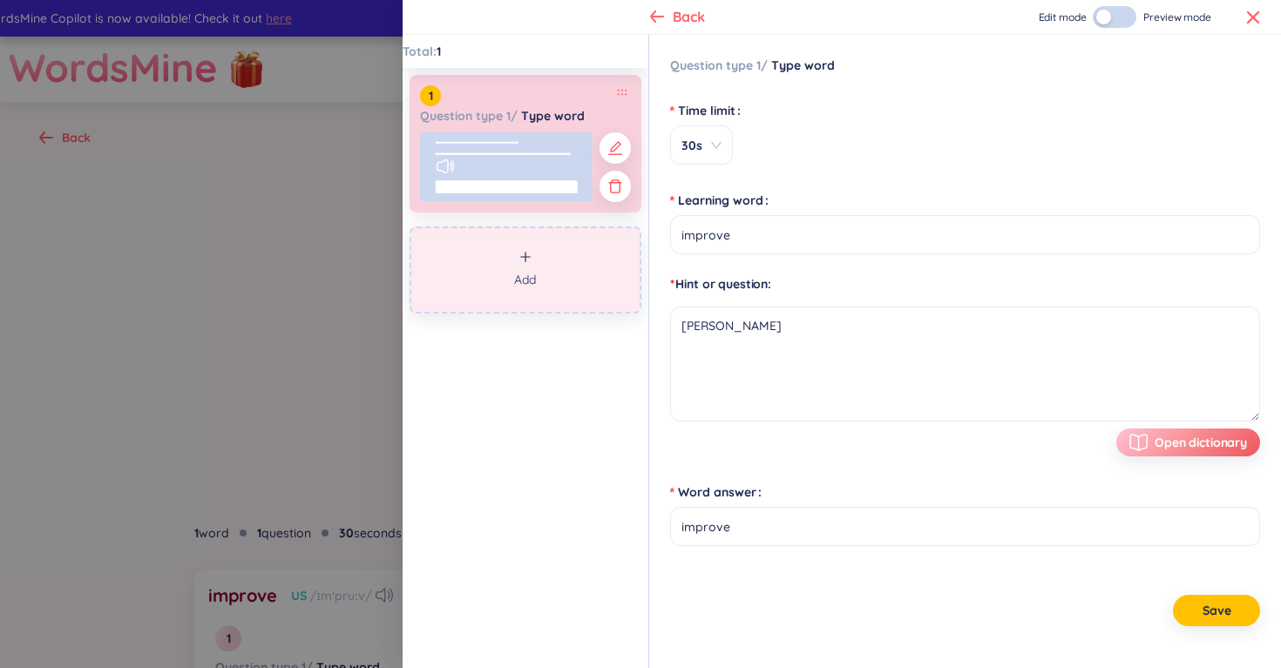
click at [569, 258] on button "Add" at bounding box center [525, 270] width 232 height 87
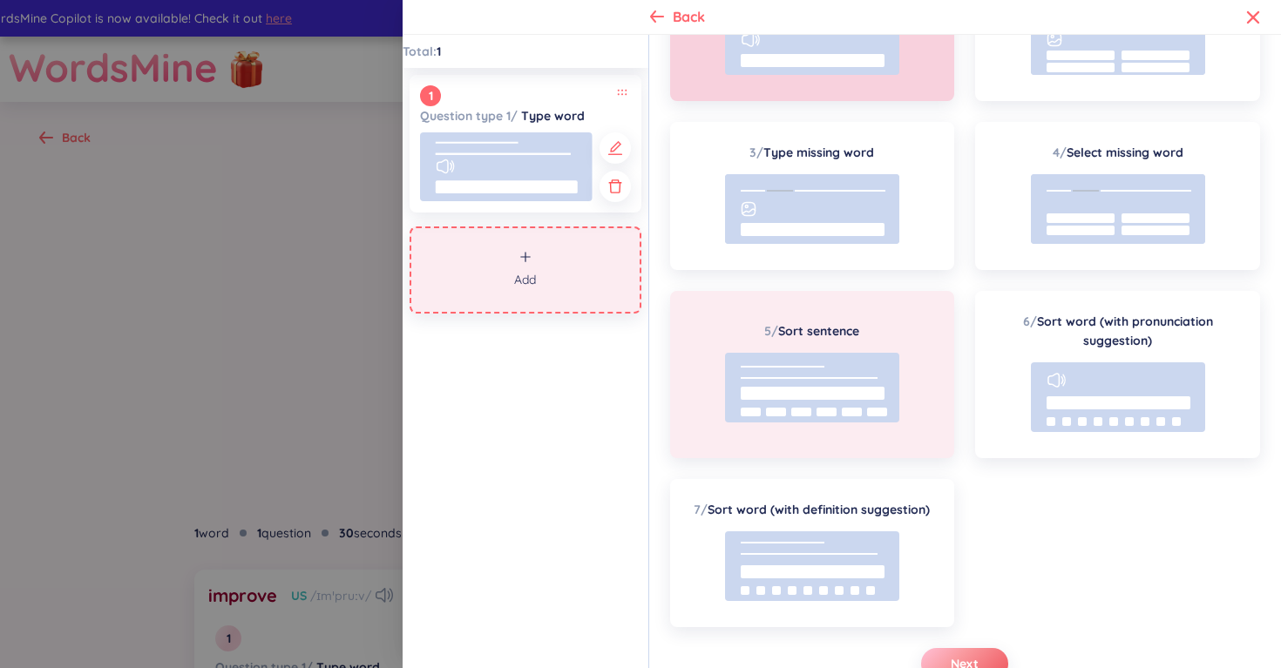
scroll to position [166, 0]
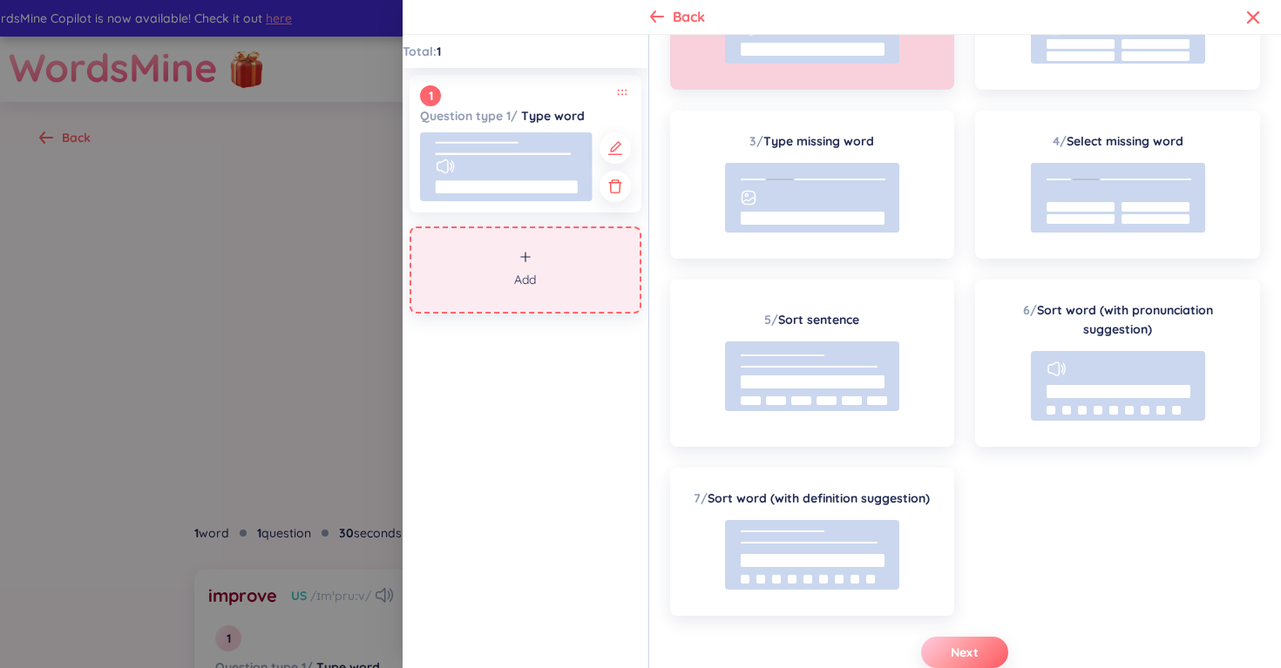
click at [954, 650] on span "Next" at bounding box center [964, 652] width 28 height 17
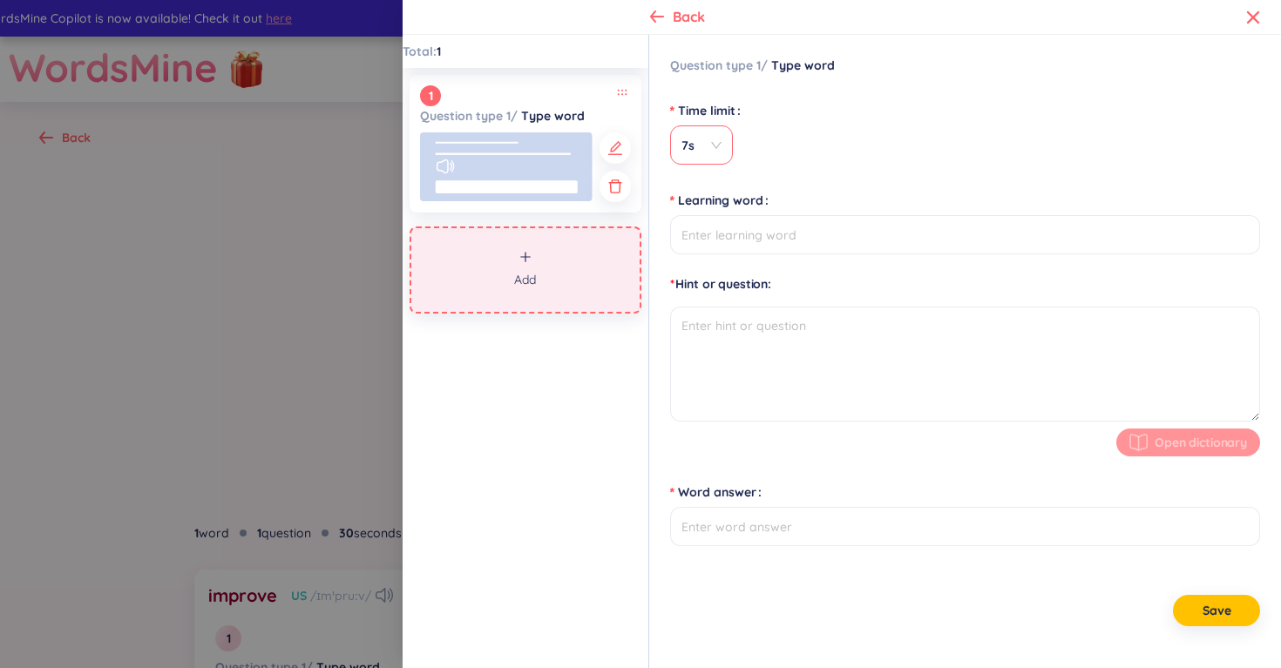
click at [700, 145] on span "7s" at bounding box center [701, 145] width 40 height 17
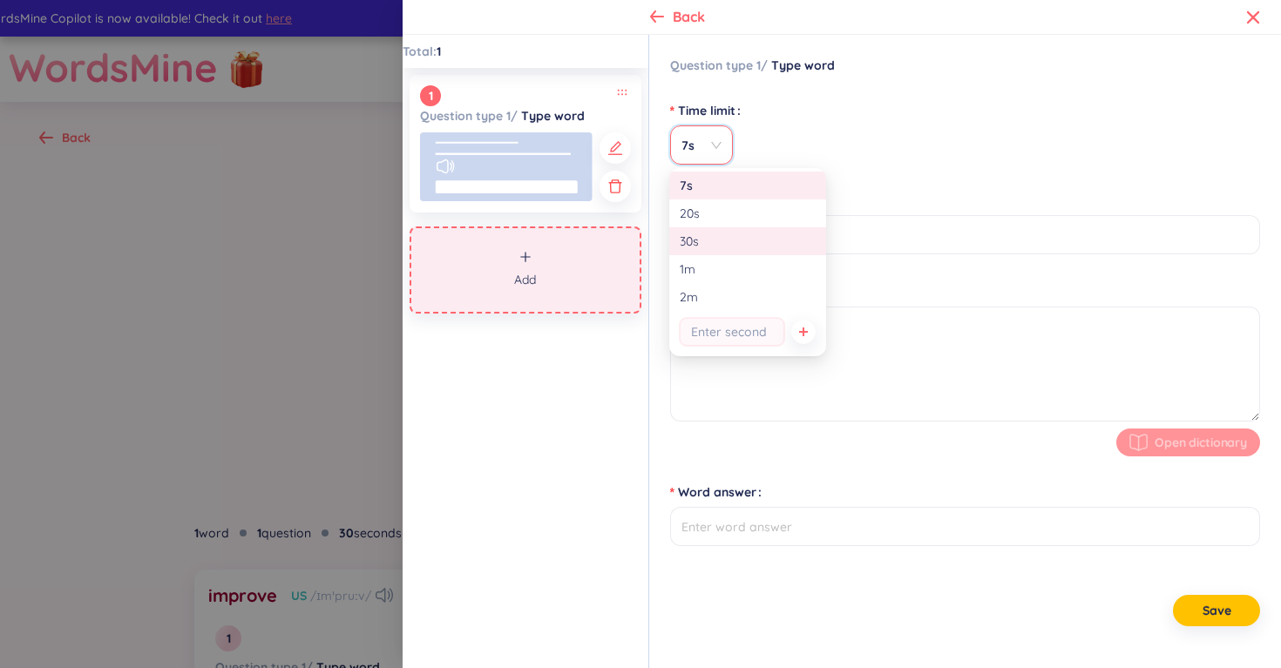
click at [726, 242] on div "30s" at bounding box center [748, 241] width 136 height 19
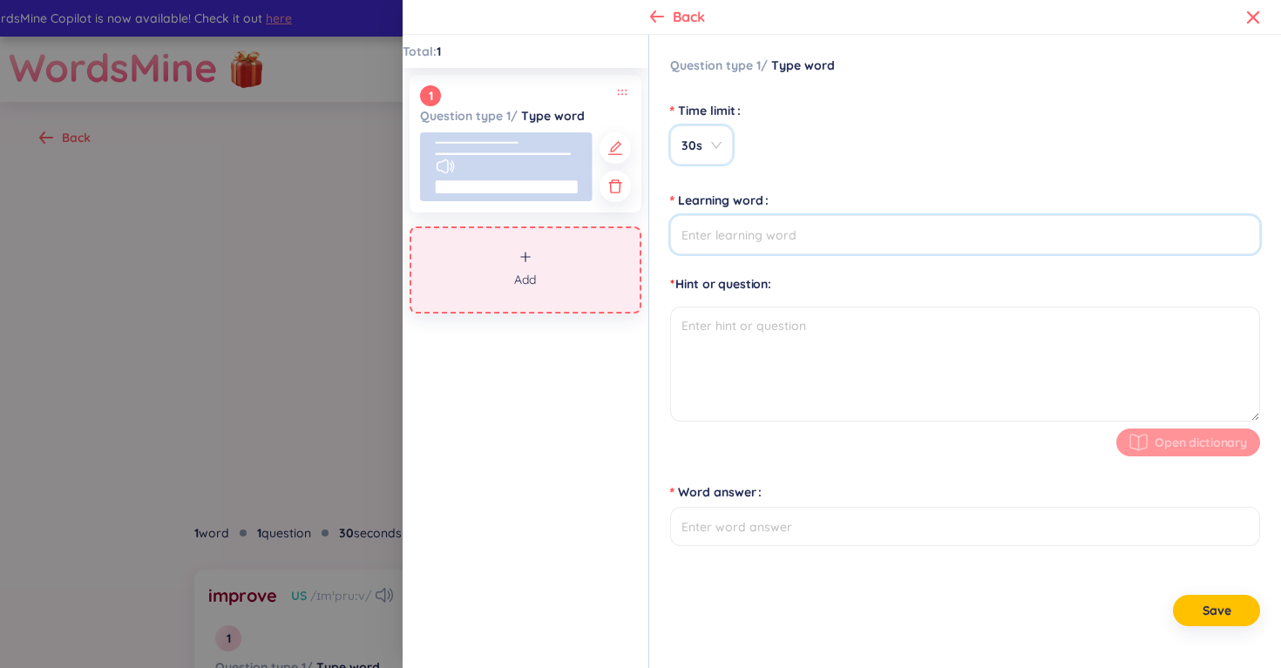
click at [759, 241] on input "Learning word" at bounding box center [965, 234] width 590 height 39
type input "enhance"
click at [717, 533] on input "Word answer" at bounding box center [965, 526] width 590 height 39
type input "enhance"
click at [781, 338] on textarea at bounding box center [965, 364] width 590 height 115
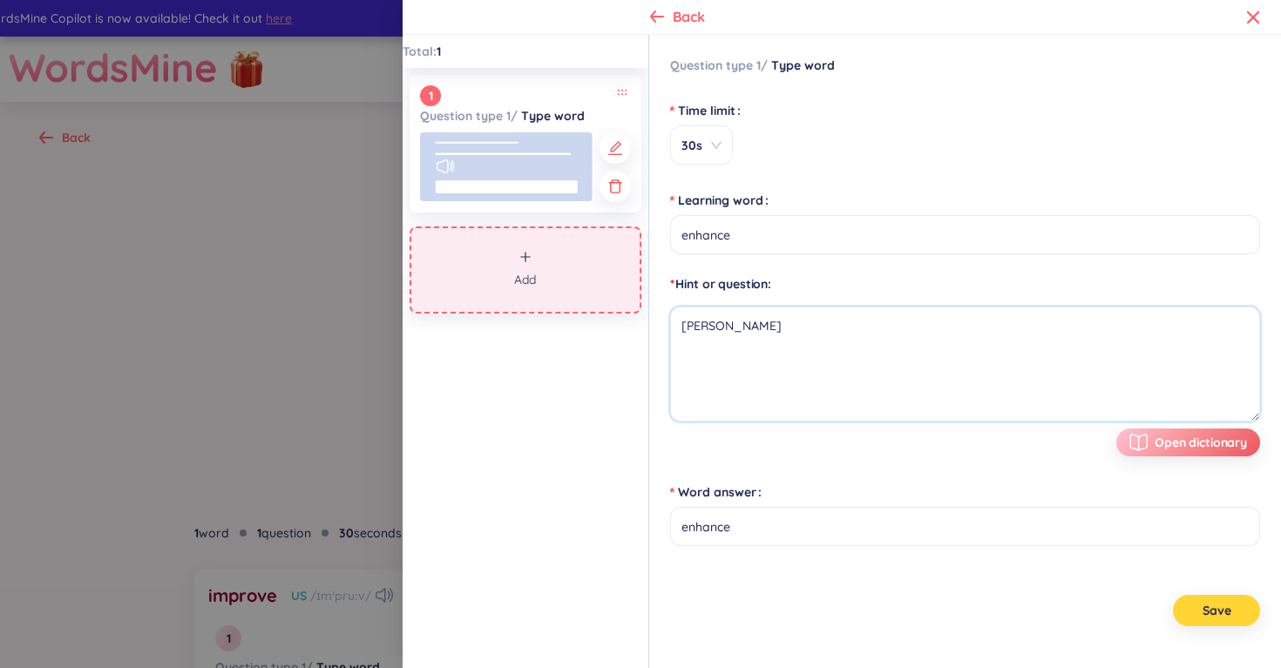
type textarea "[PERSON_NAME]"
click at [1194, 598] on button "Save" at bounding box center [1216, 610] width 87 height 31
type input "enhance"
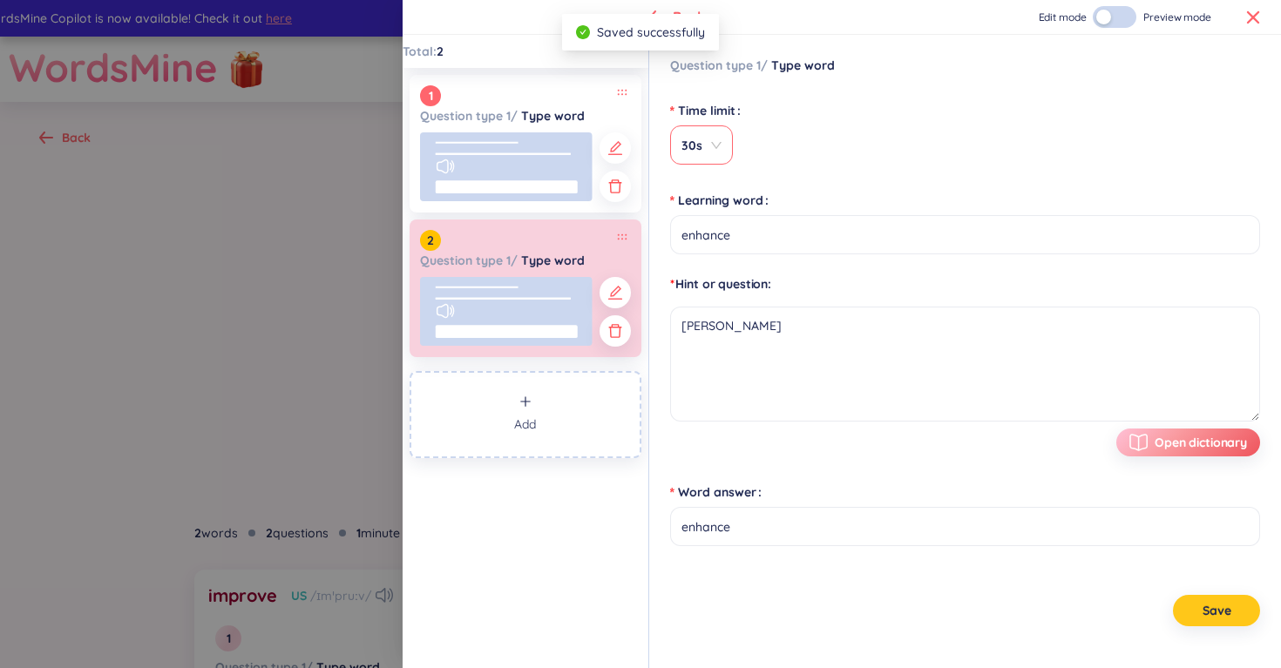
click at [713, 156] on div "30s" at bounding box center [701, 144] width 63 height 39
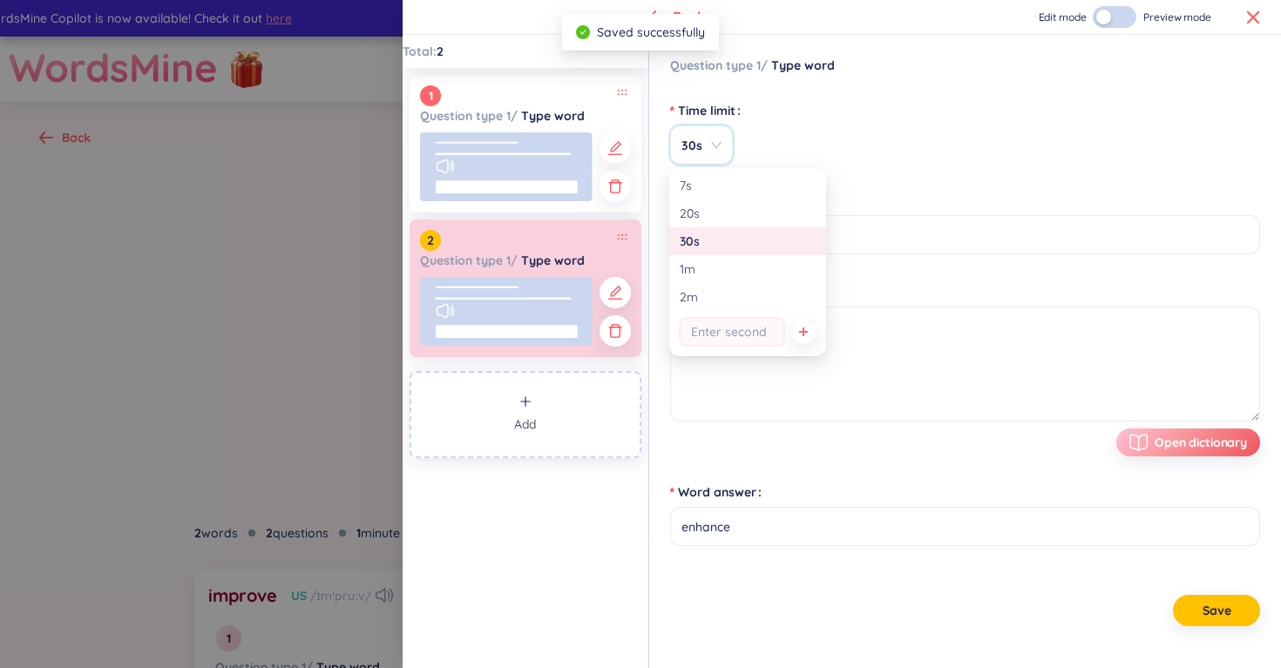
click at [818, 136] on div "30s" at bounding box center [965, 144] width 590 height 39
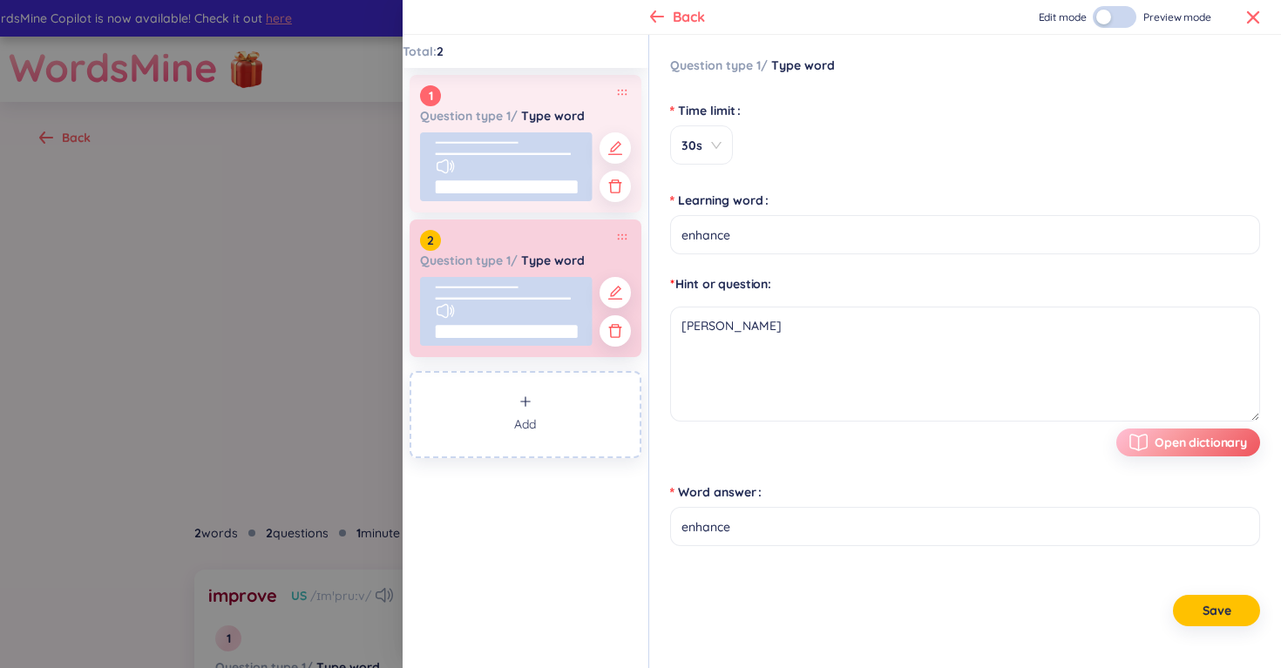
click at [544, 147] on rect at bounding box center [506, 166] width 172 height 69
type input "improve"
type textarea "[PERSON_NAME]"
type input "improve"
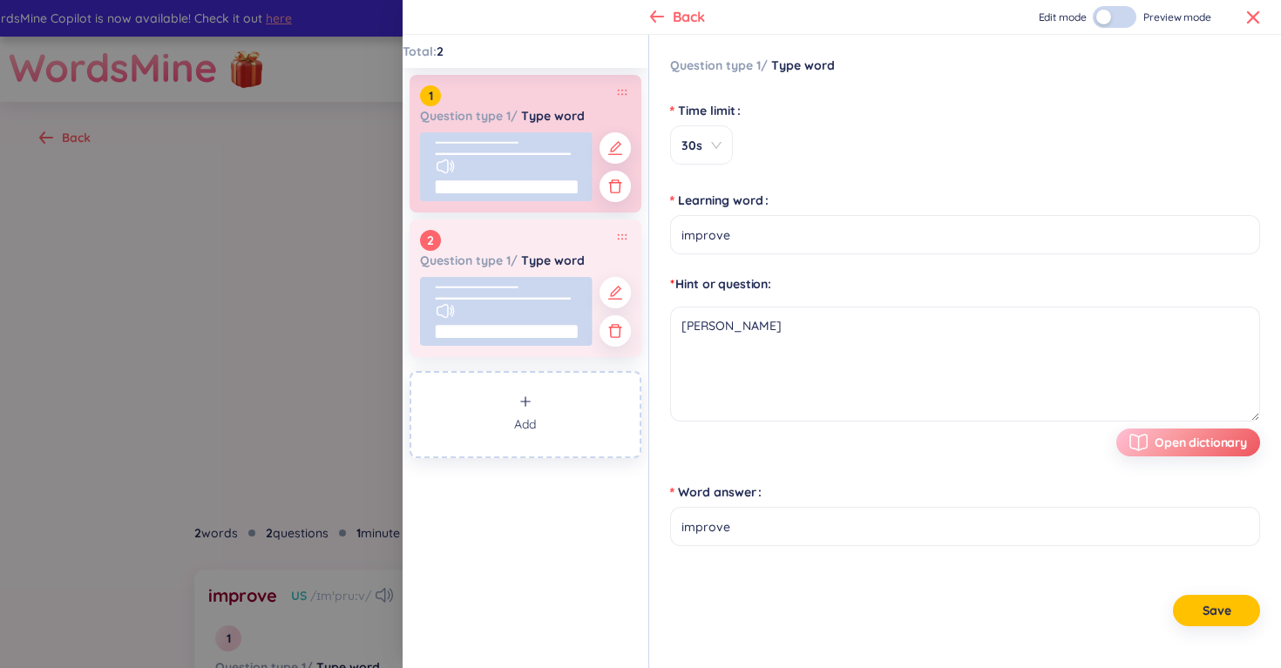
click at [526, 287] on rect at bounding box center [506, 311] width 172 height 69
type input "enhance"
type textarea "[PERSON_NAME]"
type input "enhance"
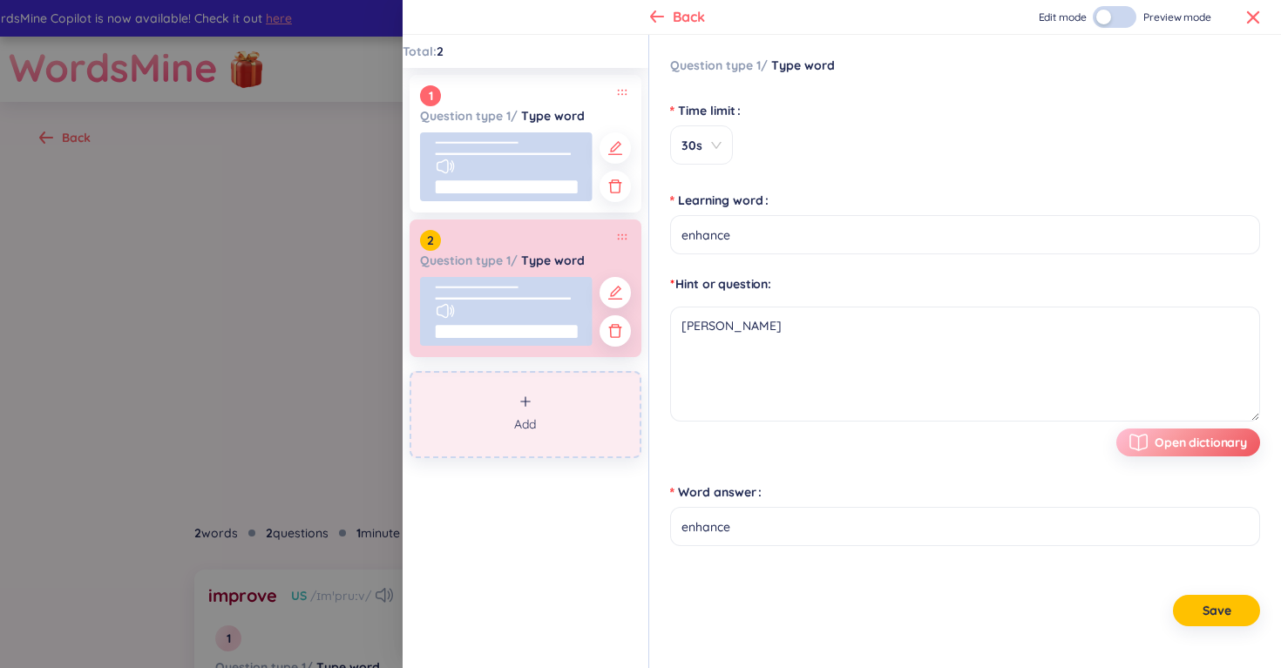
click at [524, 436] on button "Add" at bounding box center [525, 414] width 232 height 87
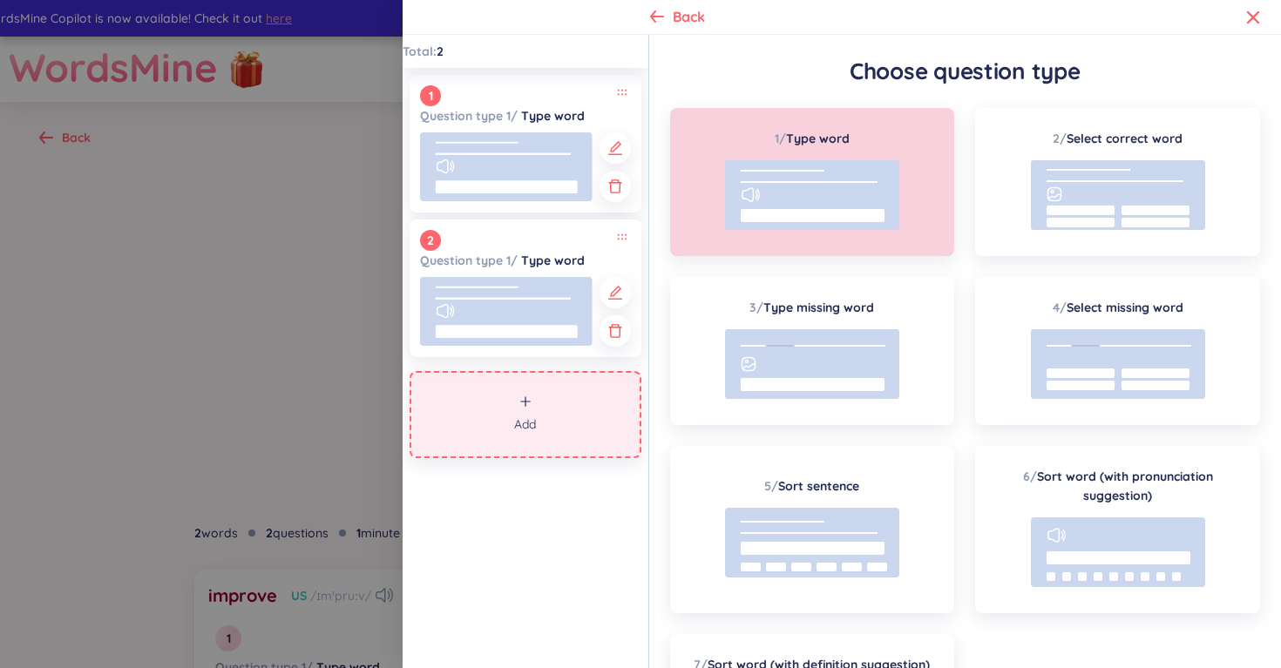
scroll to position [166, 0]
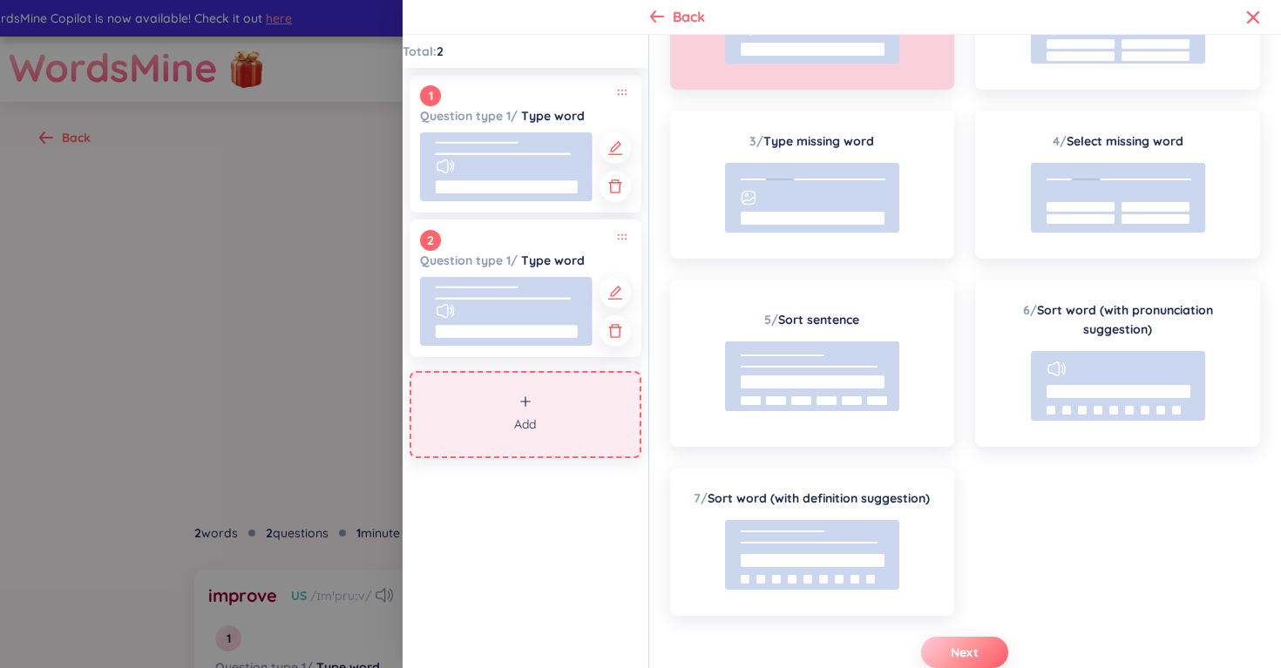
click at [960, 653] on span "Next" at bounding box center [964, 652] width 28 height 17
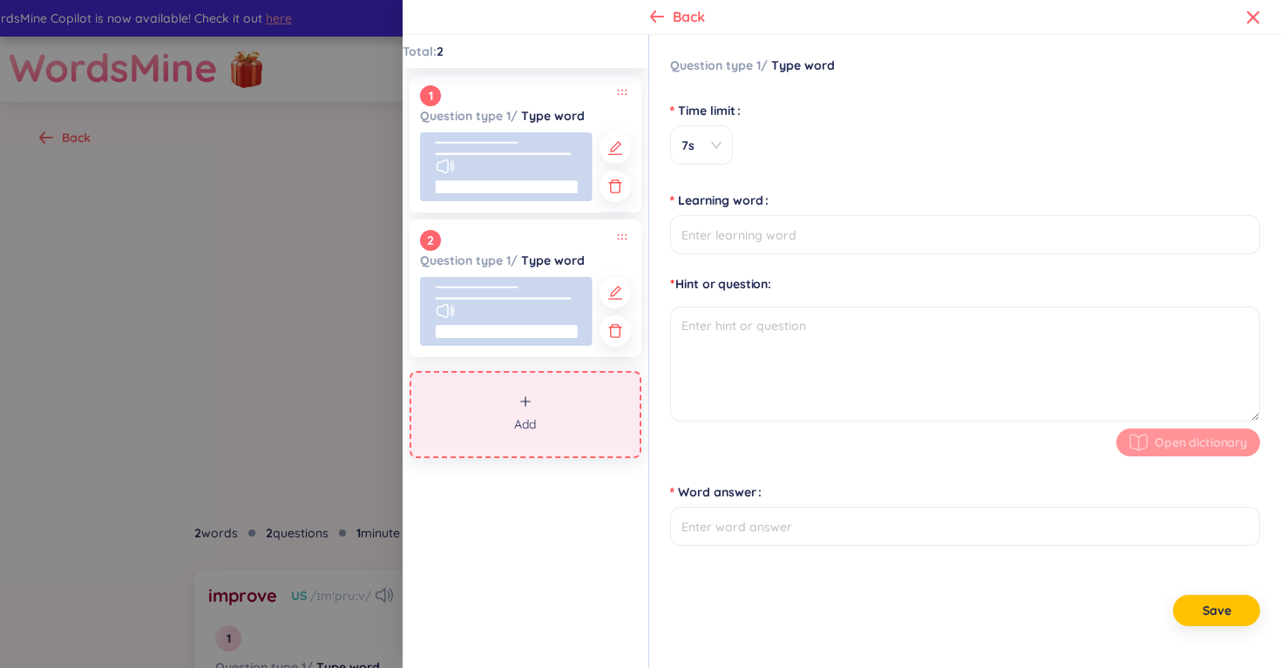
scroll to position [0, 0]
click at [707, 145] on span "7s" at bounding box center [701, 145] width 40 height 17
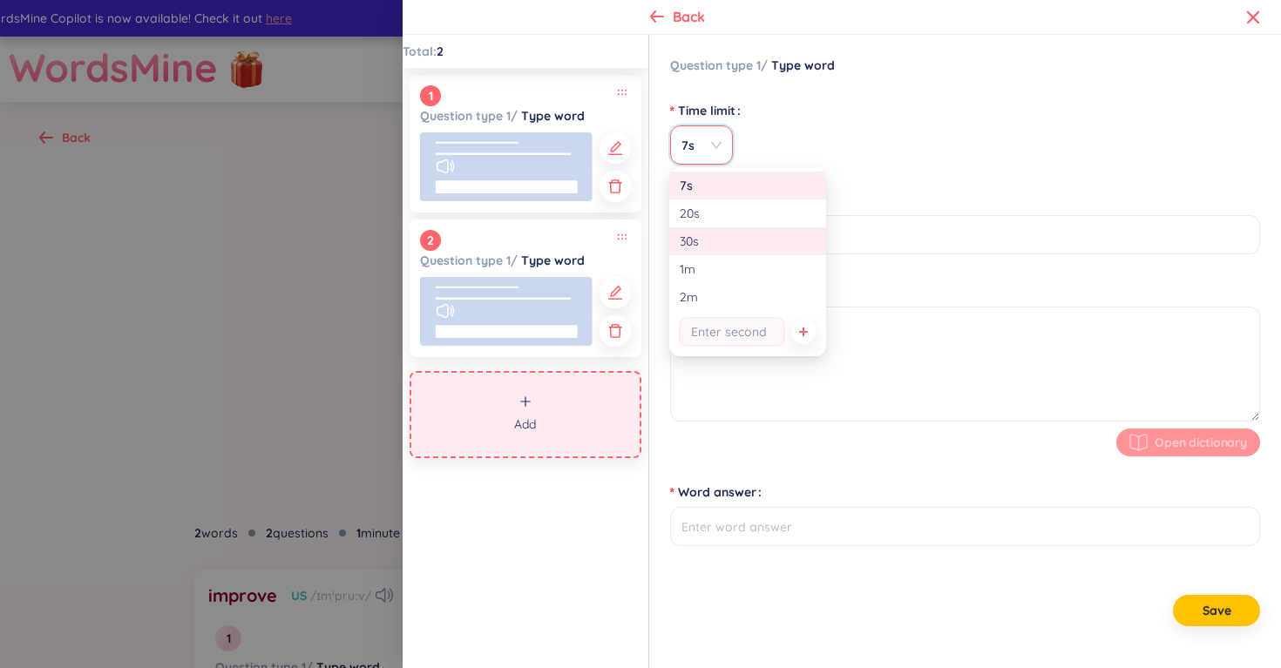
click at [703, 233] on div "30s" at bounding box center [748, 241] width 136 height 19
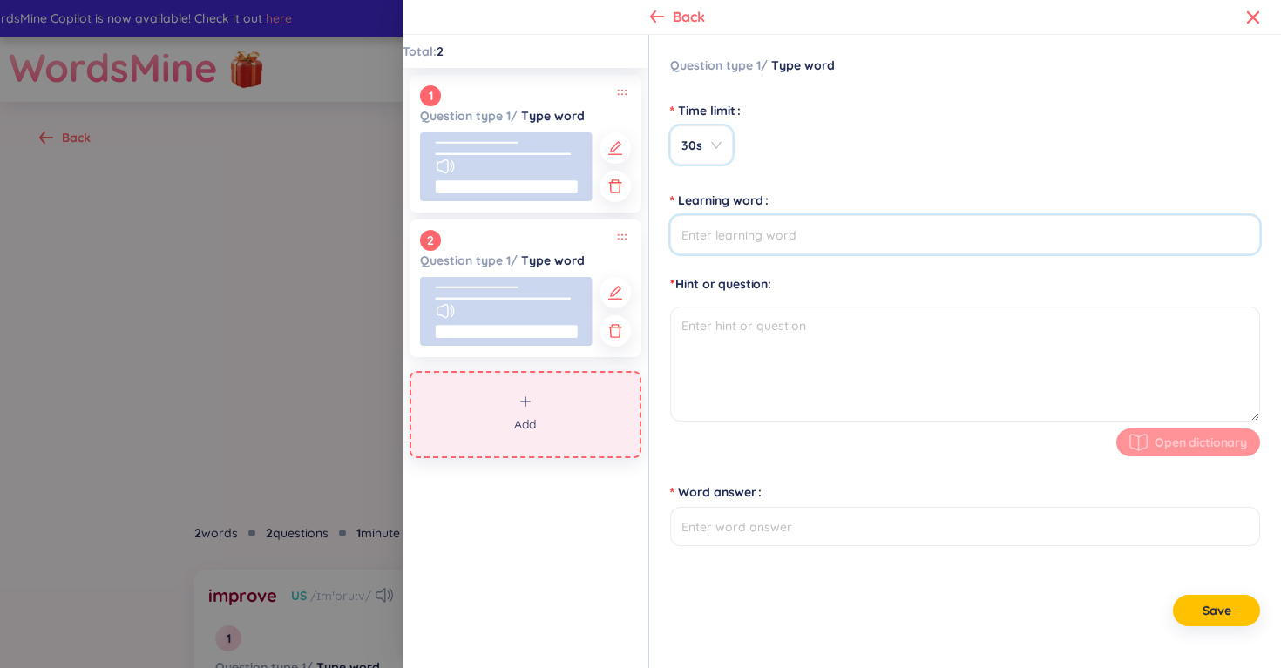
click at [735, 239] on input "Learning word" at bounding box center [965, 234] width 590 height 39
type input "I am interested in"
click at [786, 325] on textarea at bounding box center [965, 364] width 590 height 115
type input "i am interested in"
type textarea "Tôi hứng thú với"
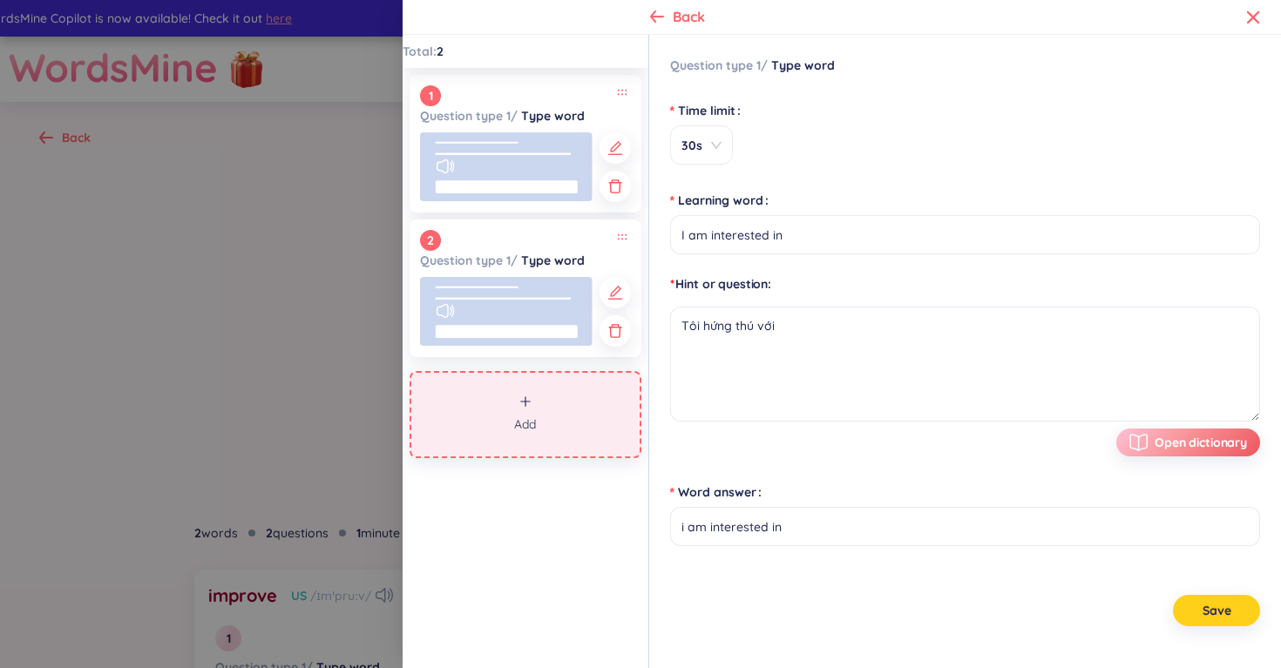
click at [1246, 621] on button "Save" at bounding box center [1216, 610] width 87 height 31
type input "I am interested in"
type input "i am interested in"
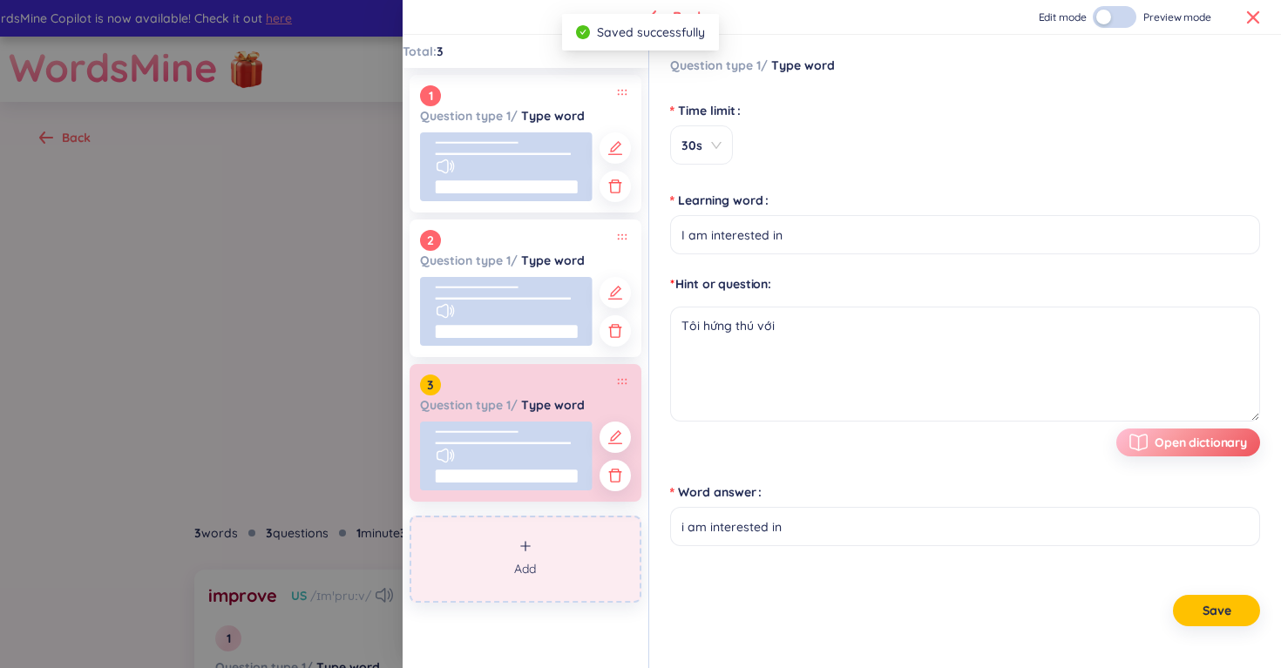
click at [536, 590] on button "Add" at bounding box center [525, 559] width 232 height 87
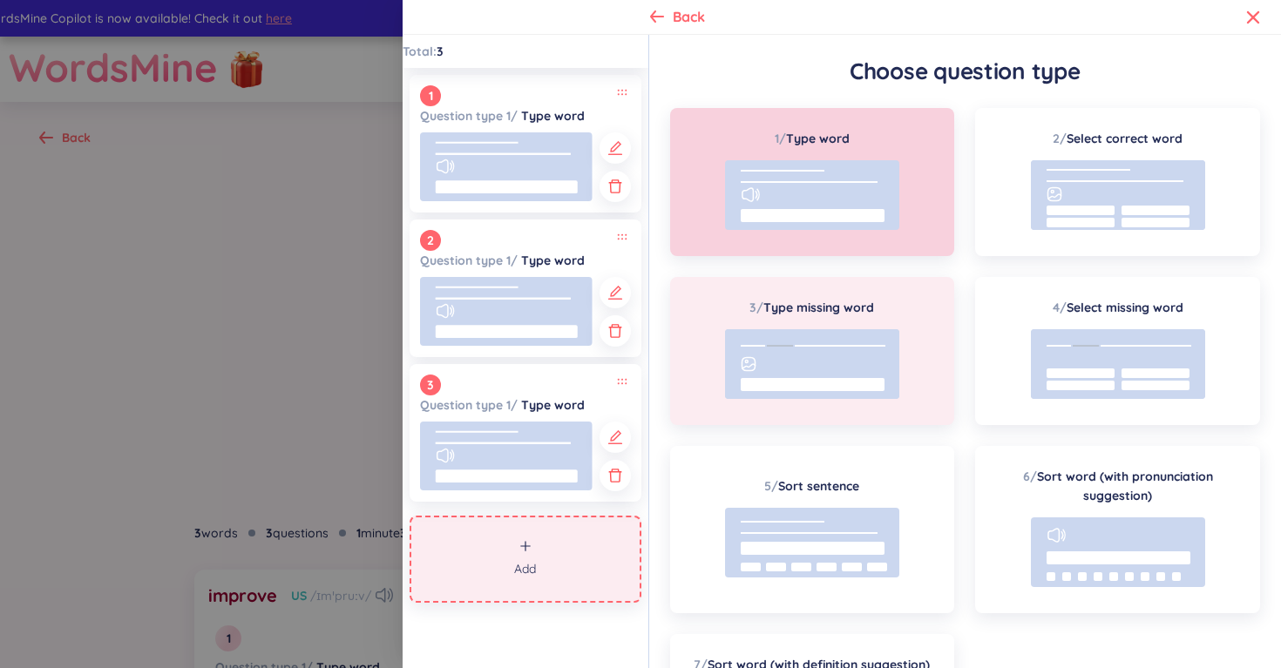
scroll to position [166, 0]
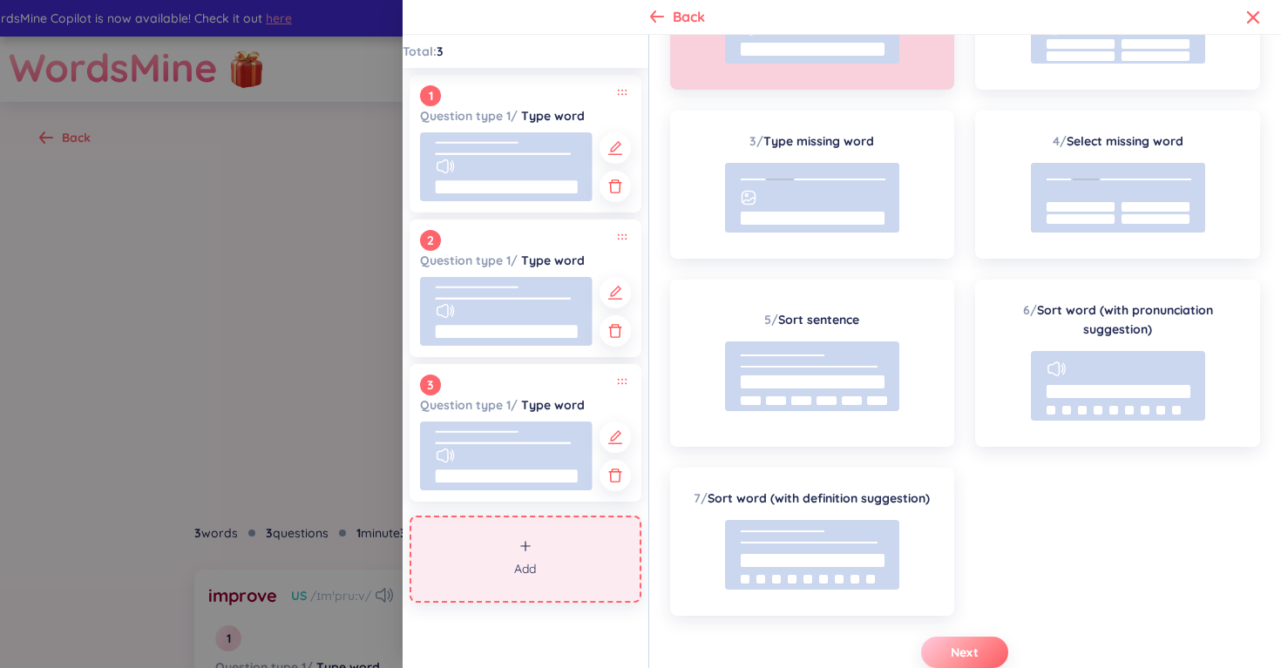
click at [957, 650] on span "Next" at bounding box center [964, 652] width 28 height 17
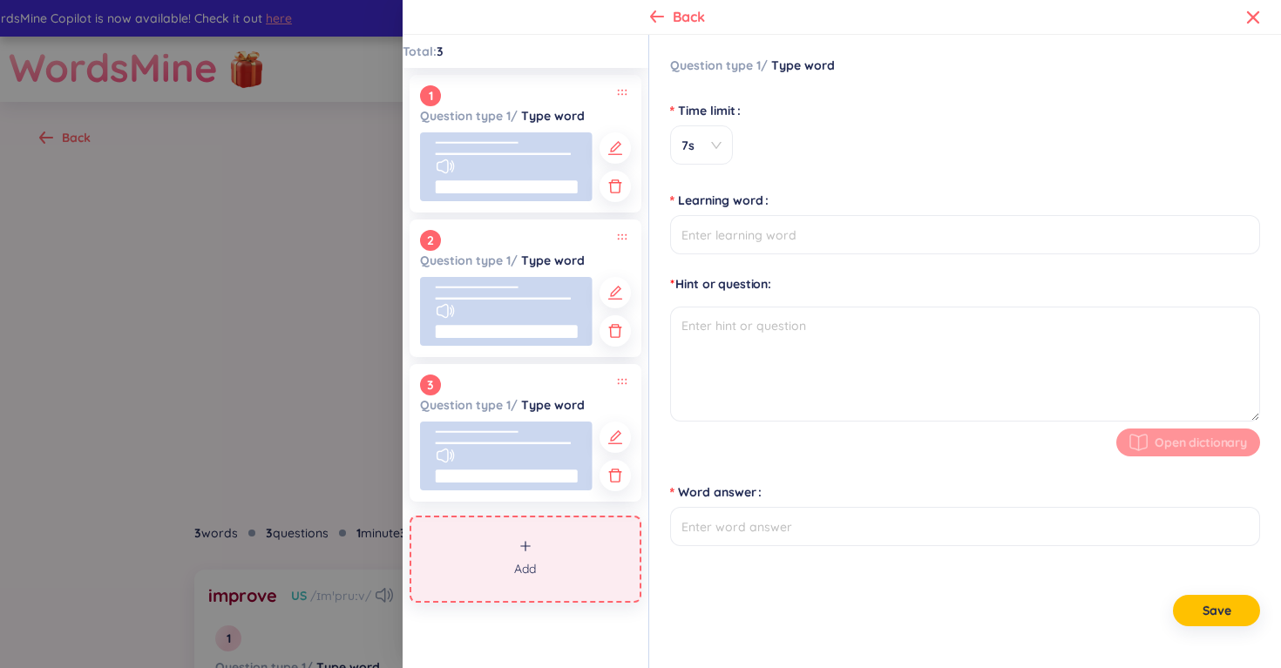
scroll to position [0, 0]
click at [710, 145] on span "7s" at bounding box center [701, 145] width 40 height 17
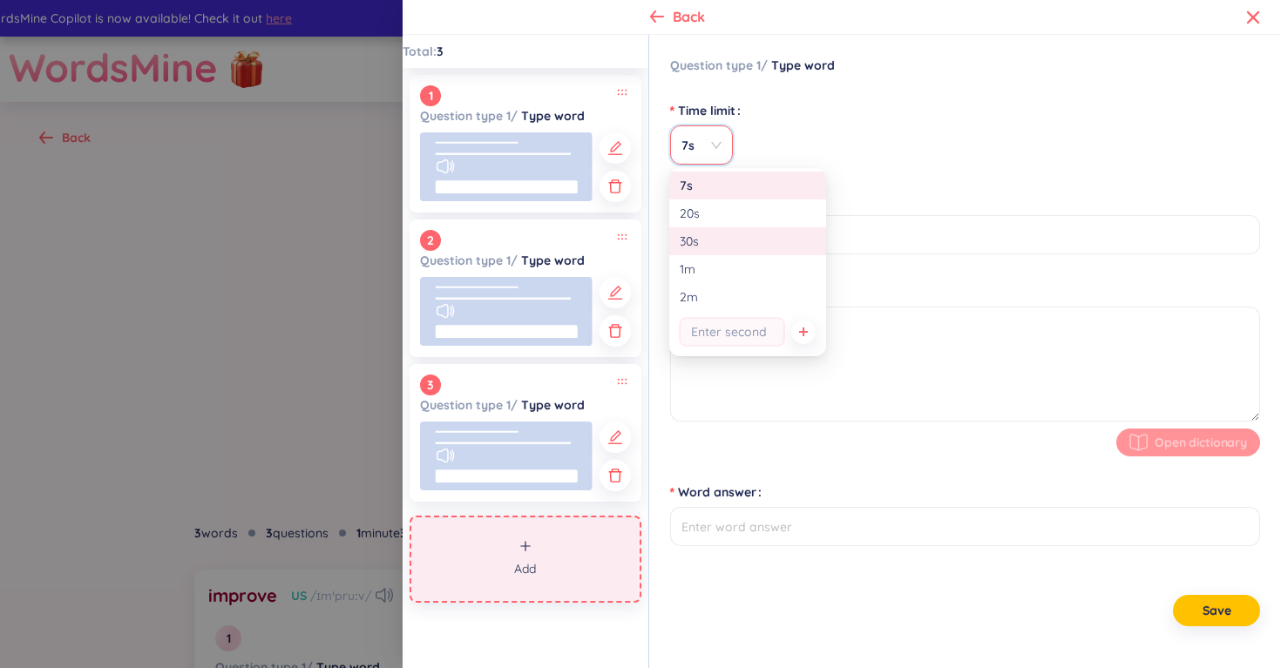
click at [721, 244] on div "30s" at bounding box center [748, 241] width 136 height 19
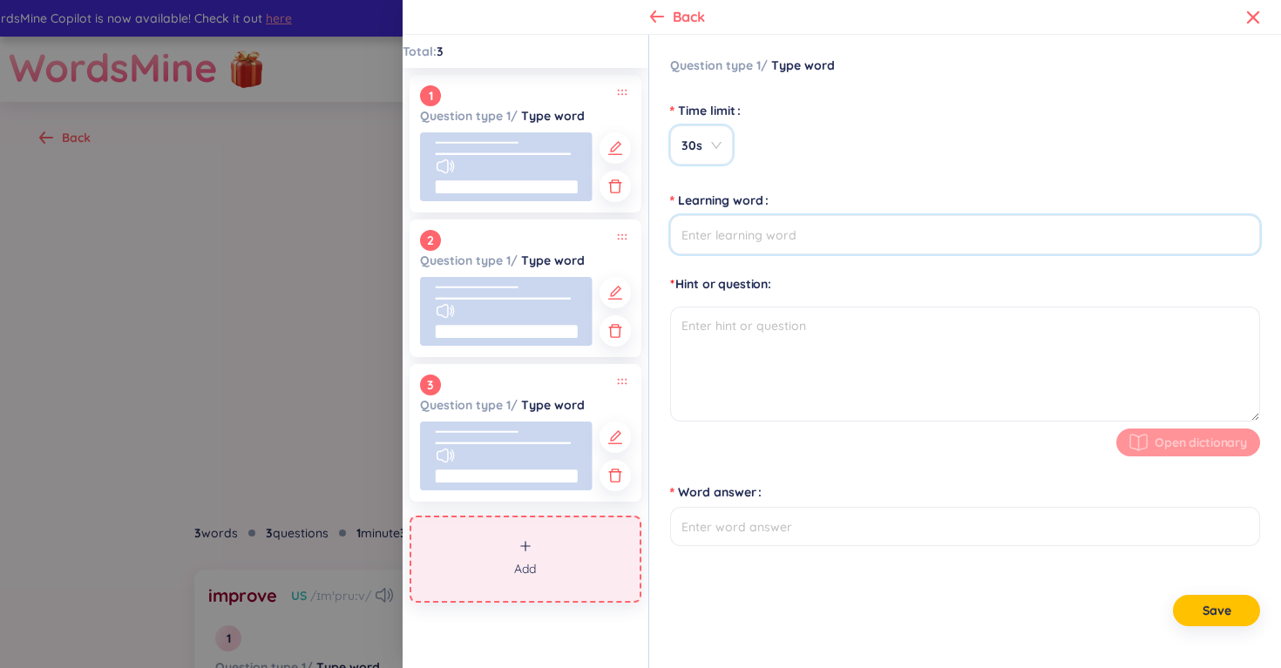
click at [750, 236] on input "Learning word" at bounding box center [965, 234] width 590 height 39
type input "occupation"
click at [788, 323] on textarea at bounding box center [965, 364] width 590 height 115
type input "occupation"
type textarea "N"
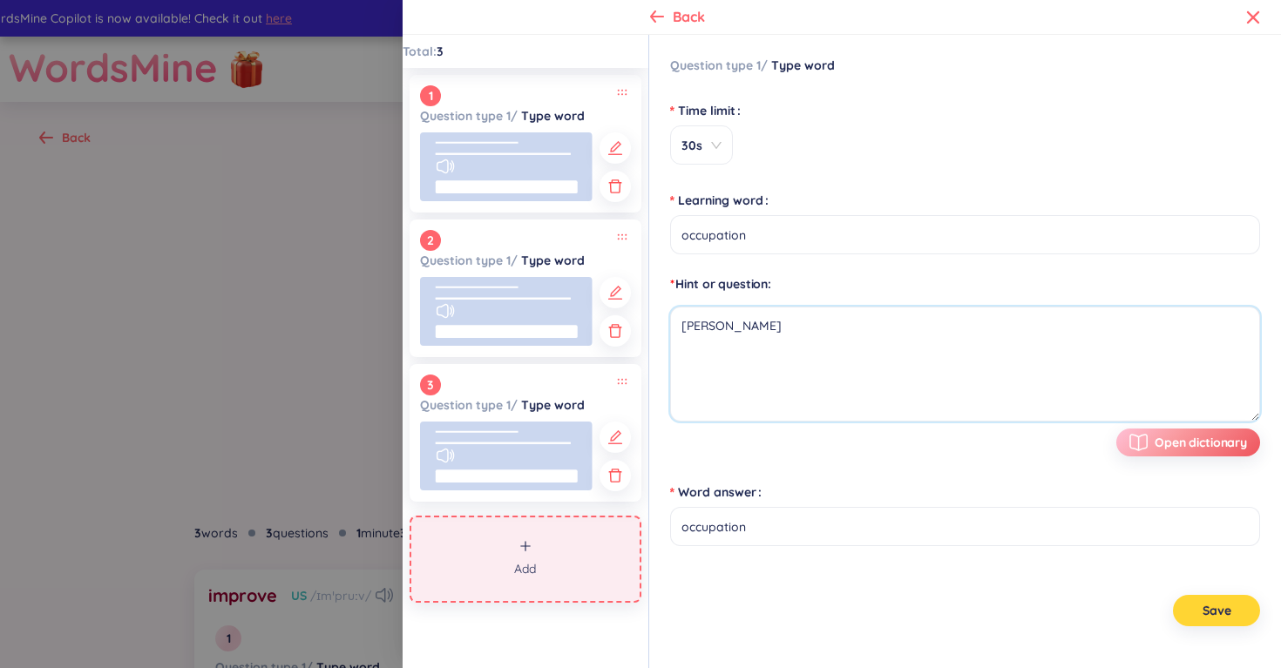
type textarea "[PERSON_NAME]"
click at [1238, 597] on button "Save" at bounding box center [1216, 610] width 87 height 31
type input "occupation"
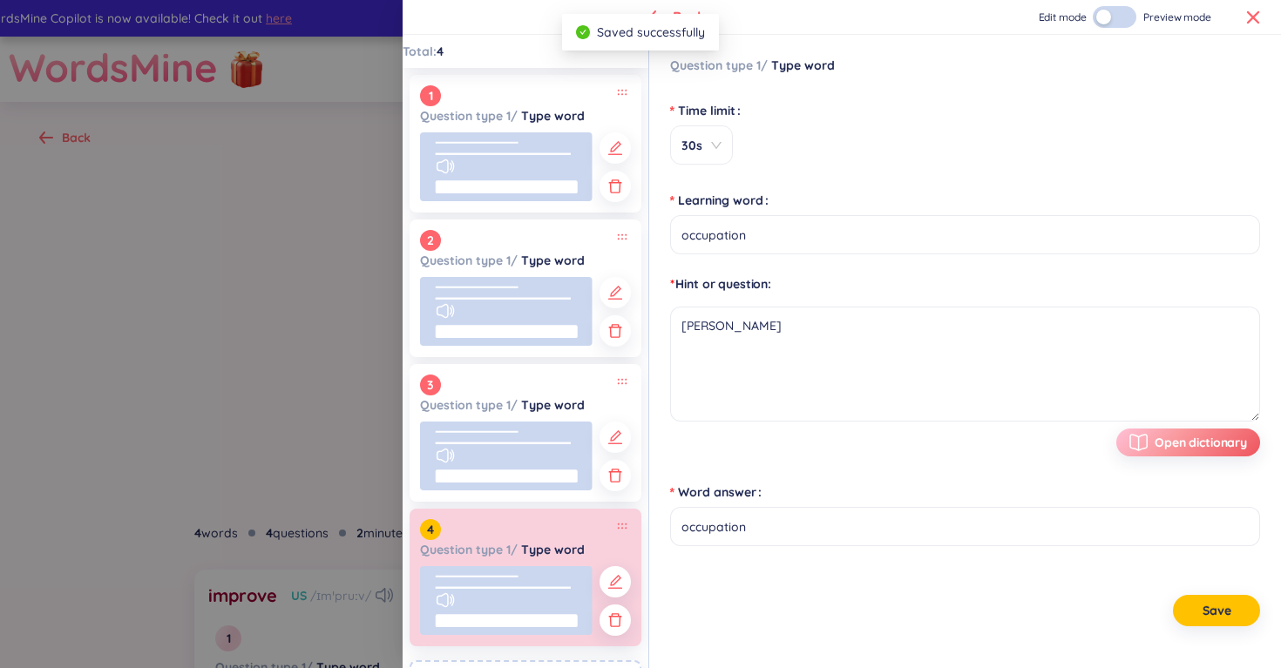
click at [1257, 18] on icon at bounding box center [1253, 17] width 14 height 14
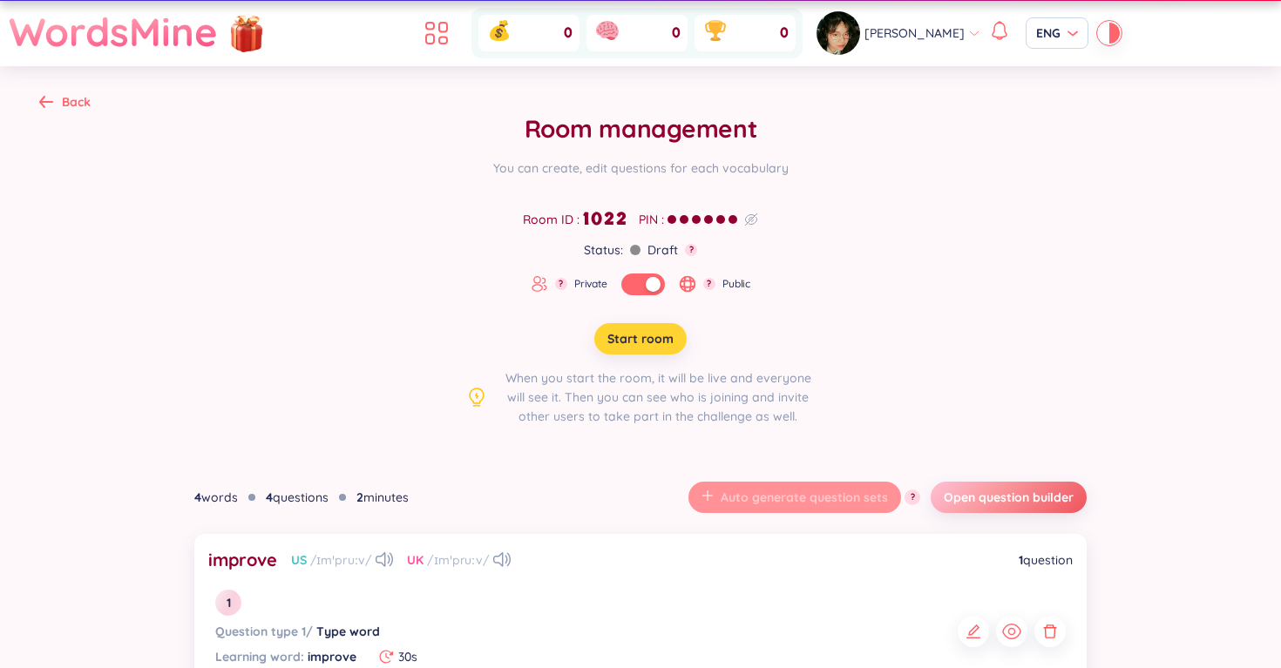
scroll to position [31, 0]
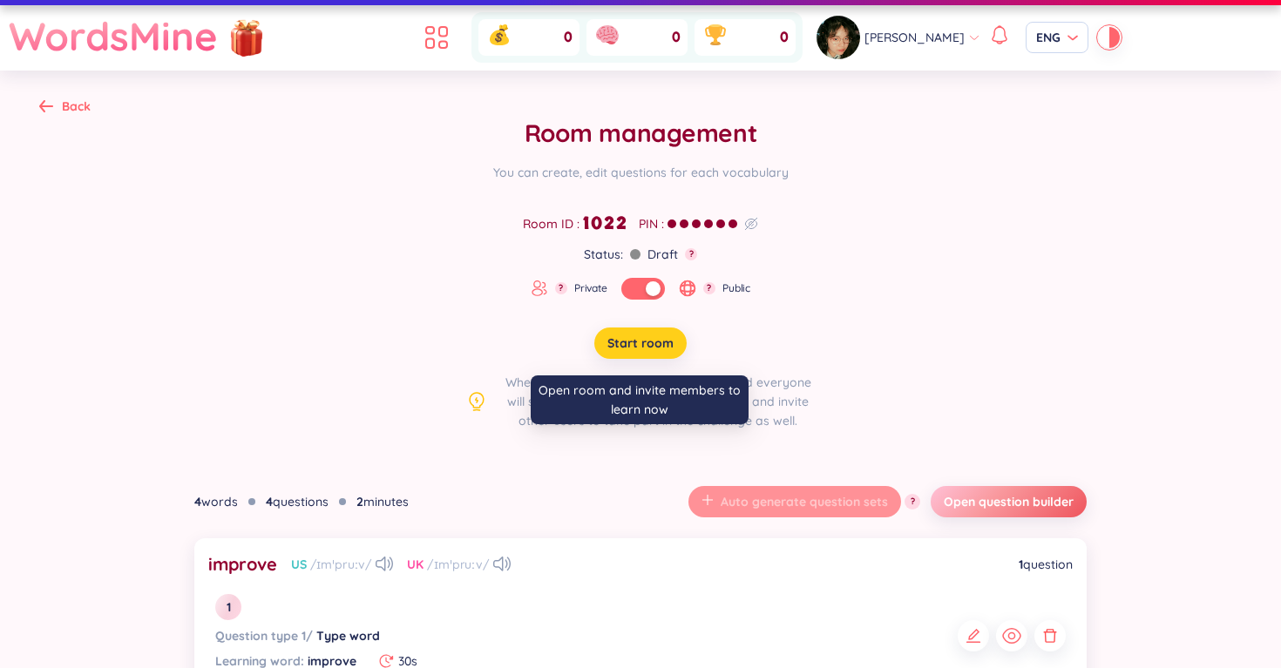
click at [625, 350] on span "Start room" at bounding box center [640, 343] width 66 height 17
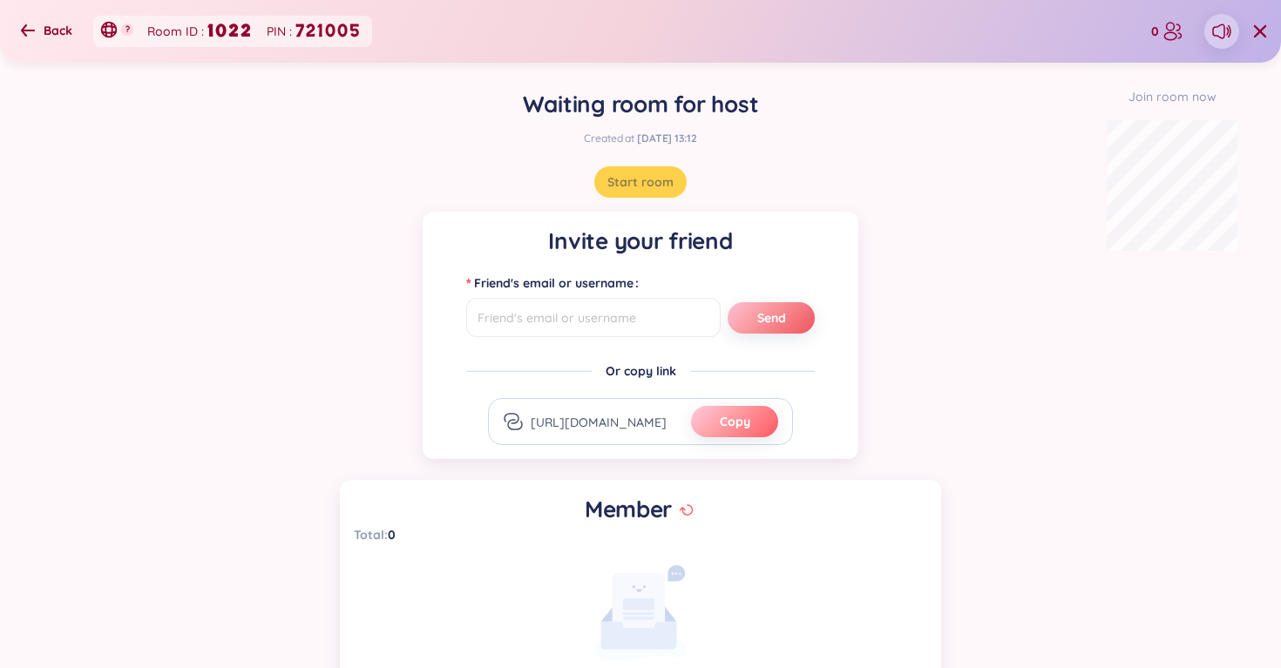
click at [733, 416] on span "Copy" at bounding box center [735, 421] width 30 height 17
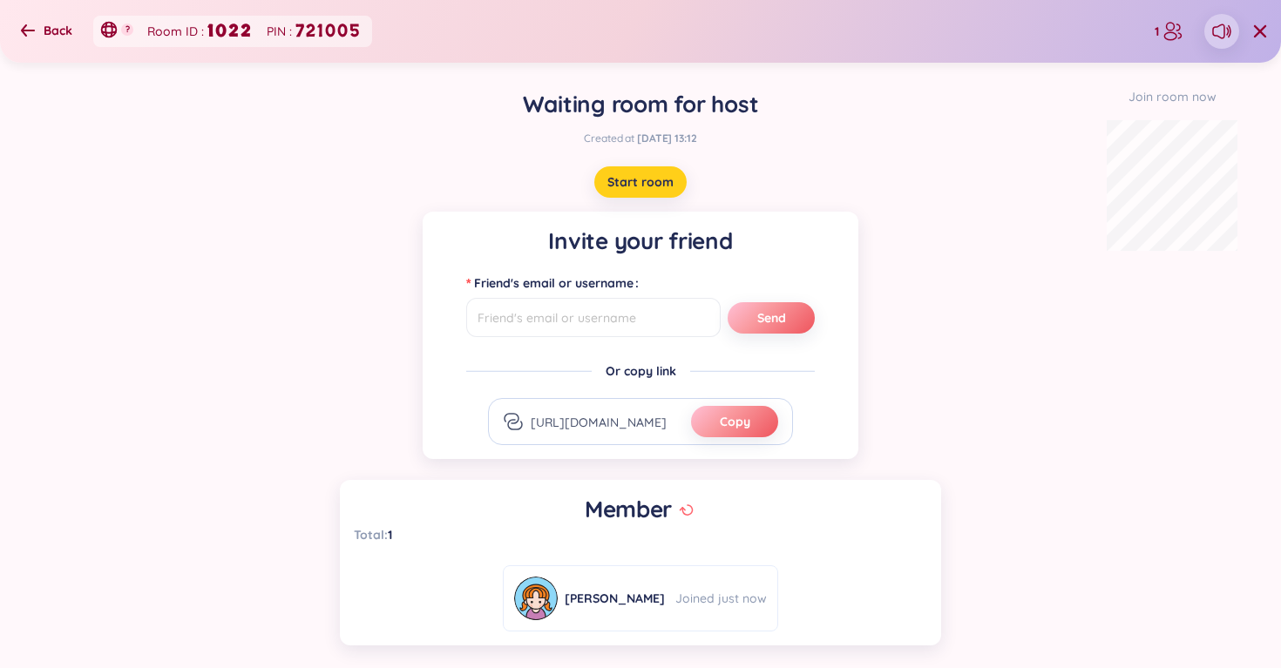
click at [640, 188] on span "Start room" at bounding box center [640, 181] width 66 height 17
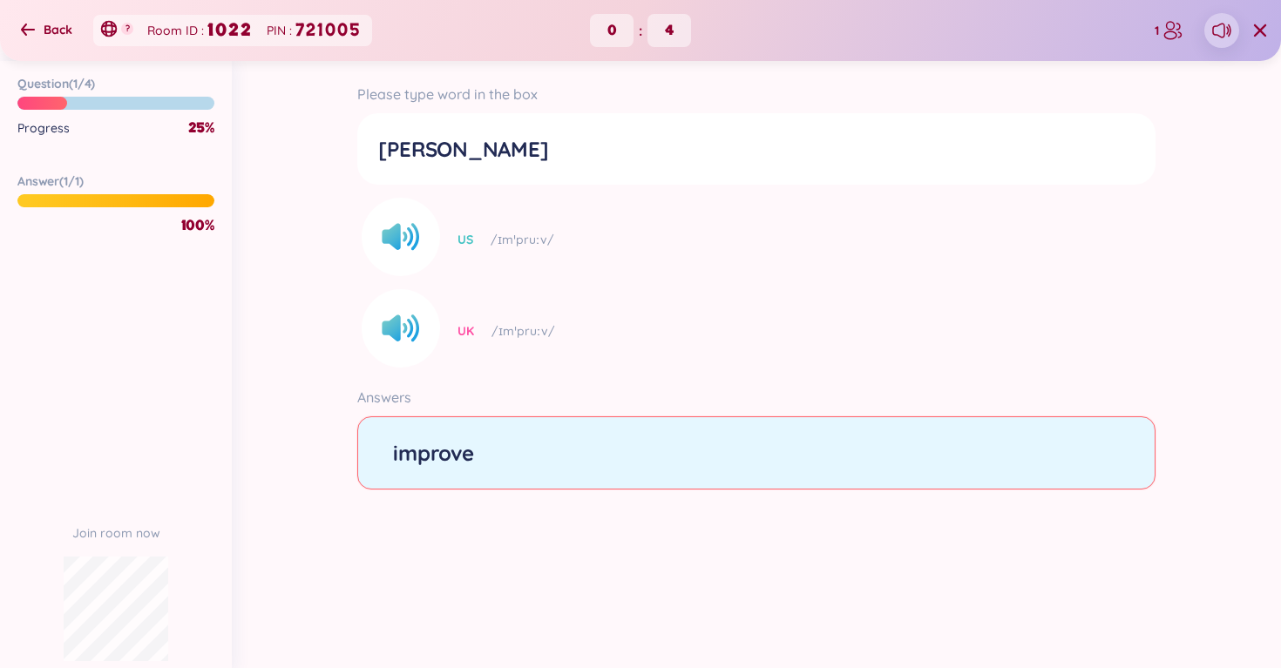
type input "improve"
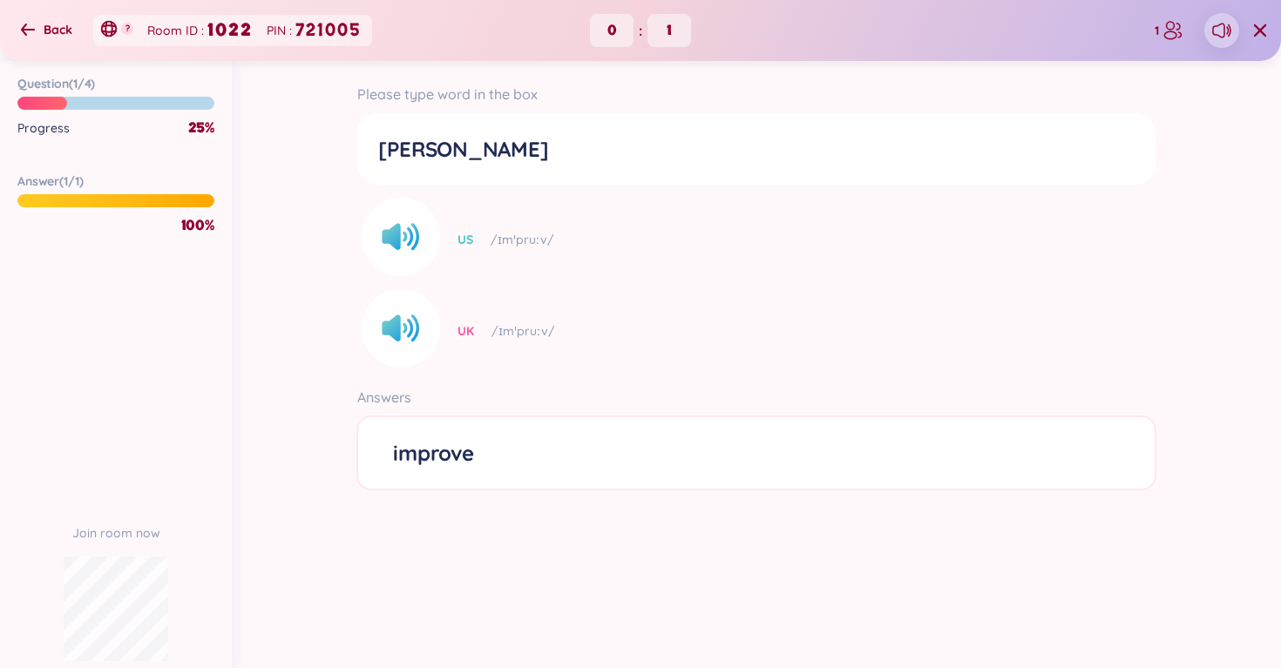
click at [211, 340] on section "Question ( 1 / 4 ) Progress 25 % Answer ( 1 / 1 ) 100 % Join room now" at bounding box center [116, 364] width 232 height 607
click at [154, 102] on div at bounding box center [115, 103] width 197 height 13
click at [30, 29] on icon at bounding box center [28, 30] width 14 height 12
